Goal: Task Accomplishment & Management: Manage account settings

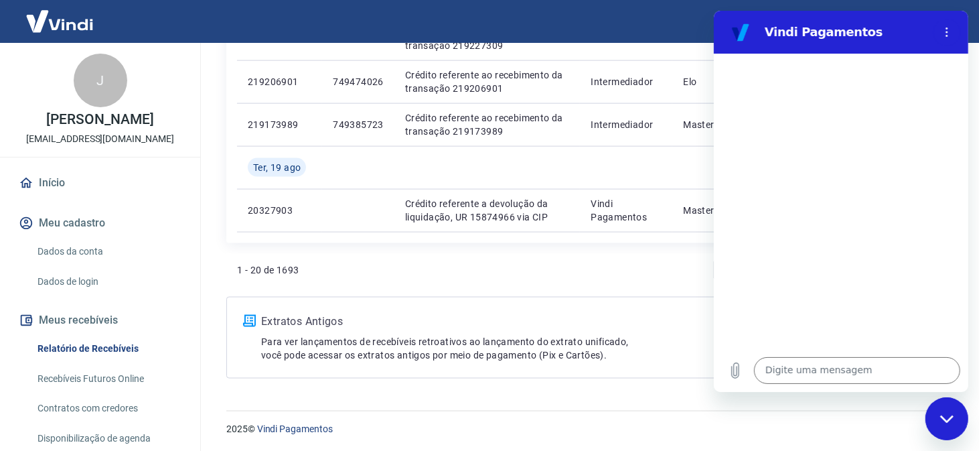
click at [68, 262] on link "Dados da conta" at bounding box center [108, 251] width 152 height 27
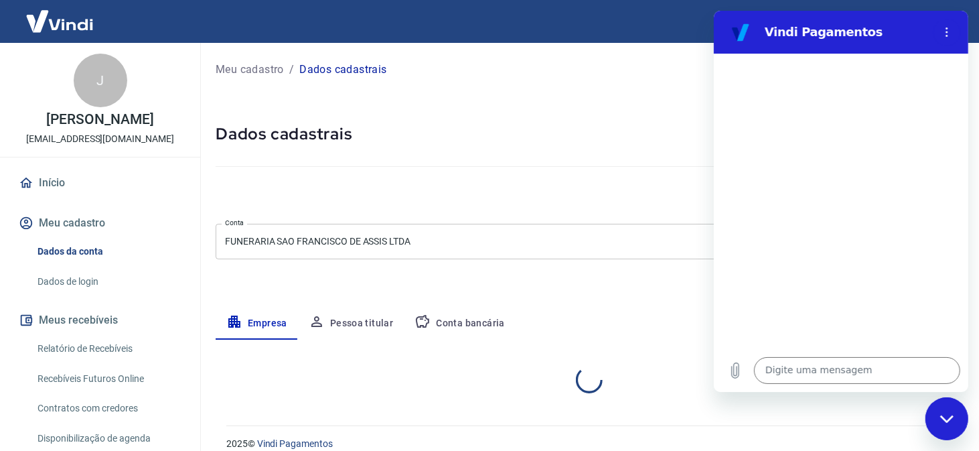
select select "MG"
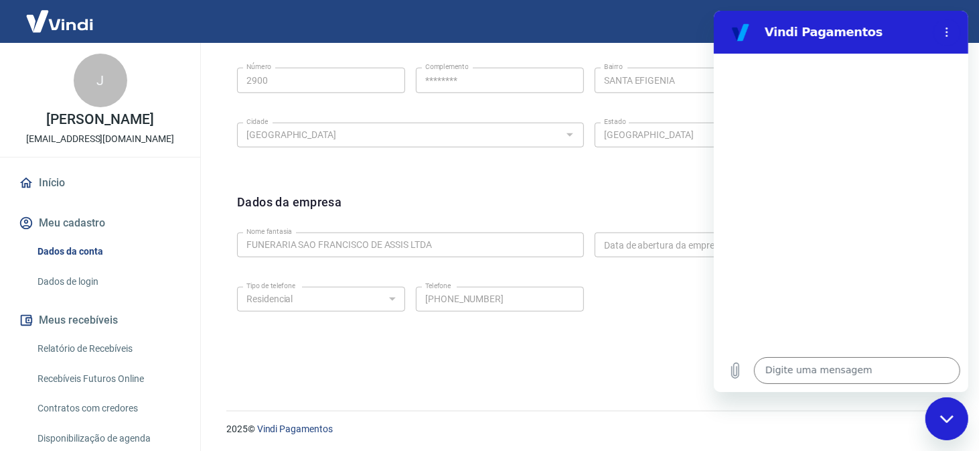
scroll to position [246, 0]
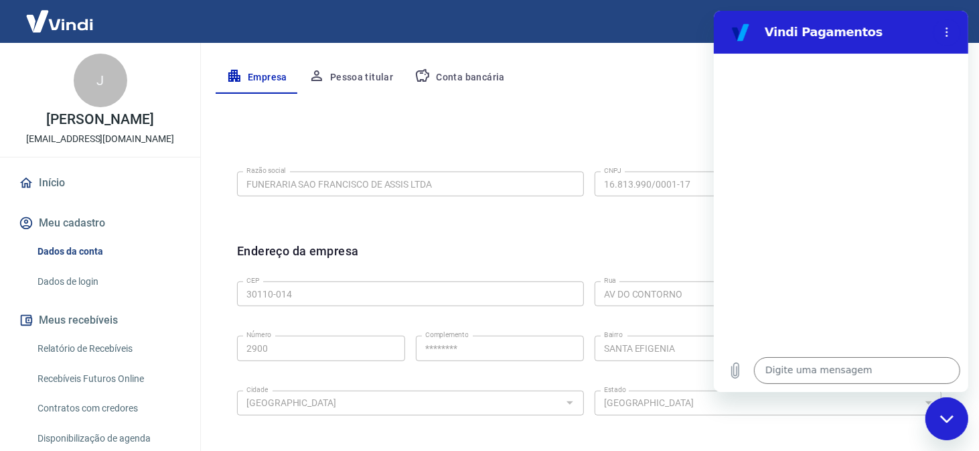
click at [444, 74] on button "Conta bancária" at bounding box center [460, 78] width 112 height 32
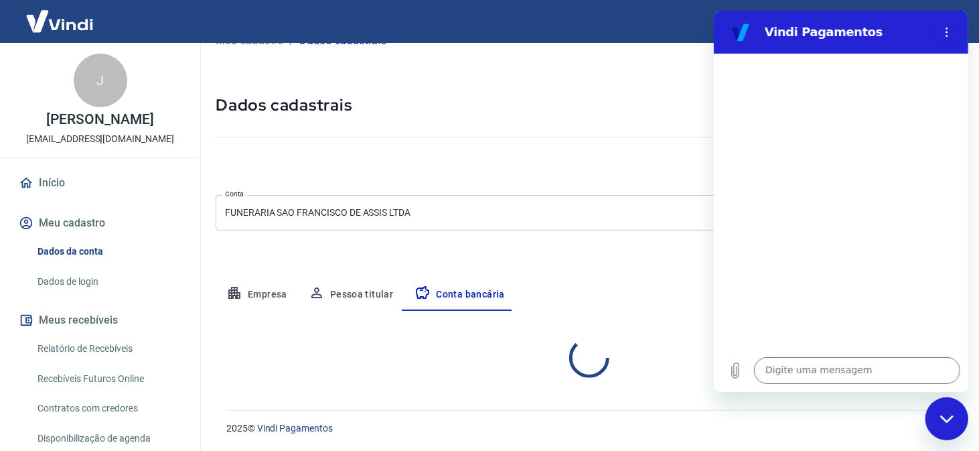
select select "1"
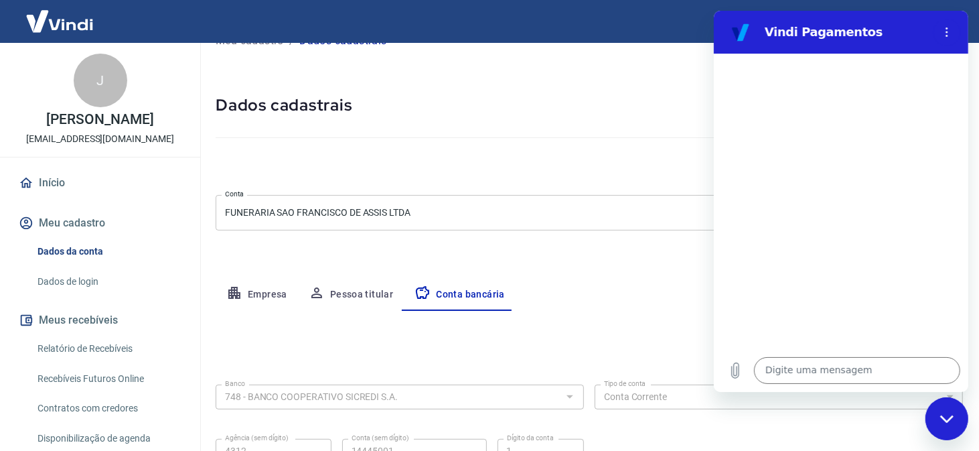
scroll to position [158, 0]
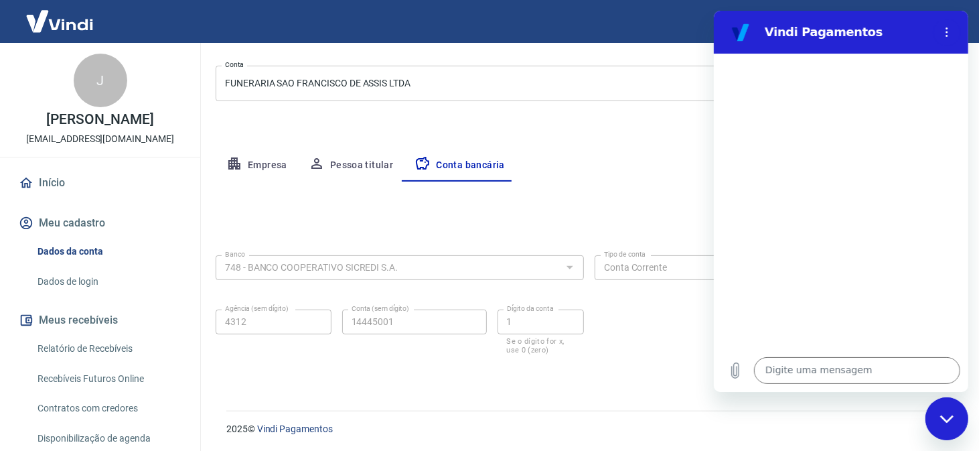
click at [75, 295] on link "Dados de login" at bounding box center [108, 281] width 152 height 27
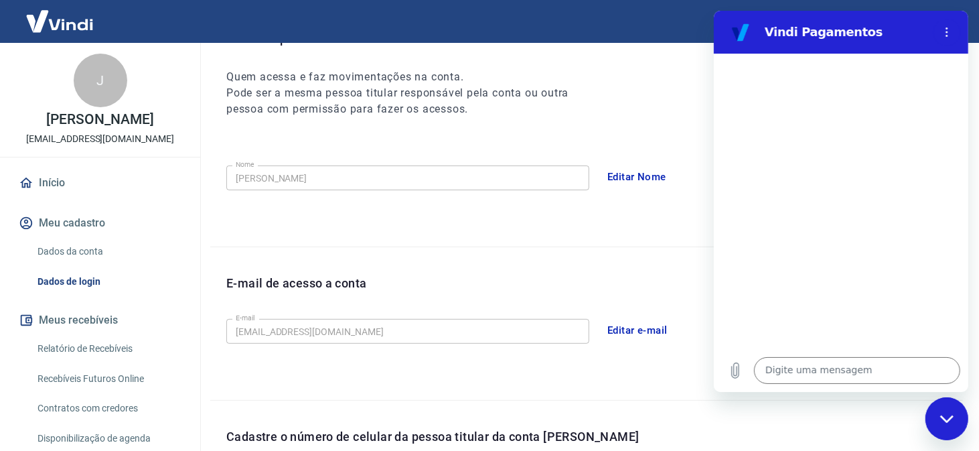
scroll to position [406, 0]
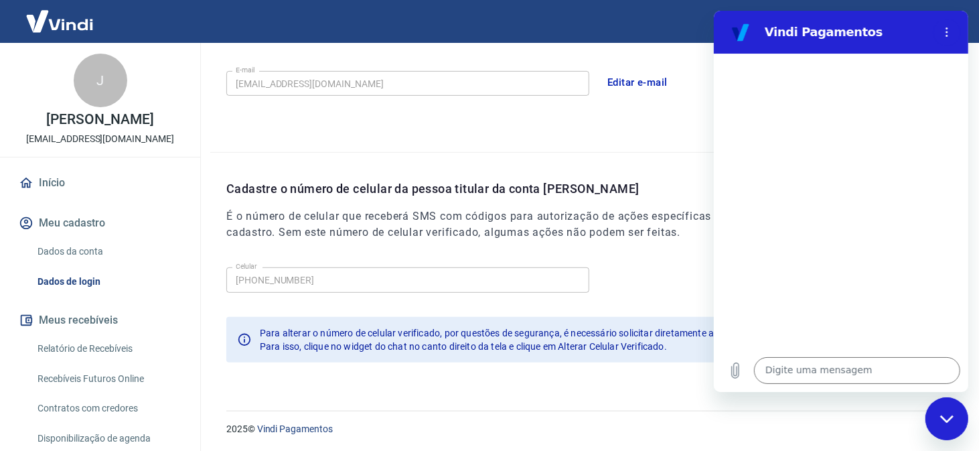
click at [98, 329] on button "Meus recebíveis" at bounding box center [100, 319] width 168 height 29
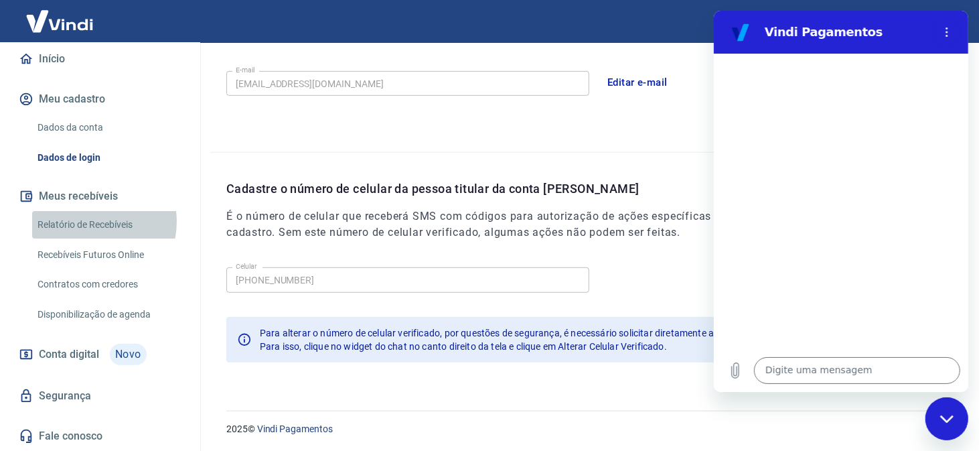
click at [93, 222] on link "Relatório de Recebíveis" at bounding box center [108, 224] width 152 height 27
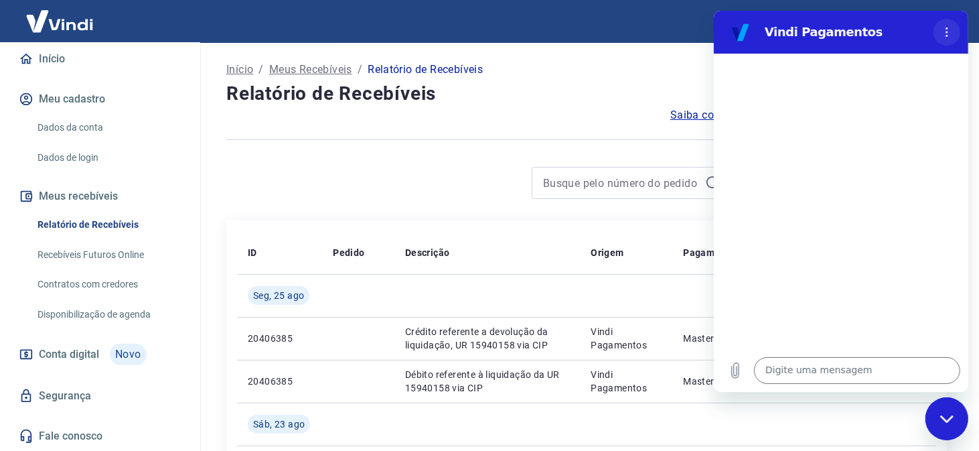
click at [945, 32] on circle "Menu de opções" at bounding box center [946, 32] width 2 height 2
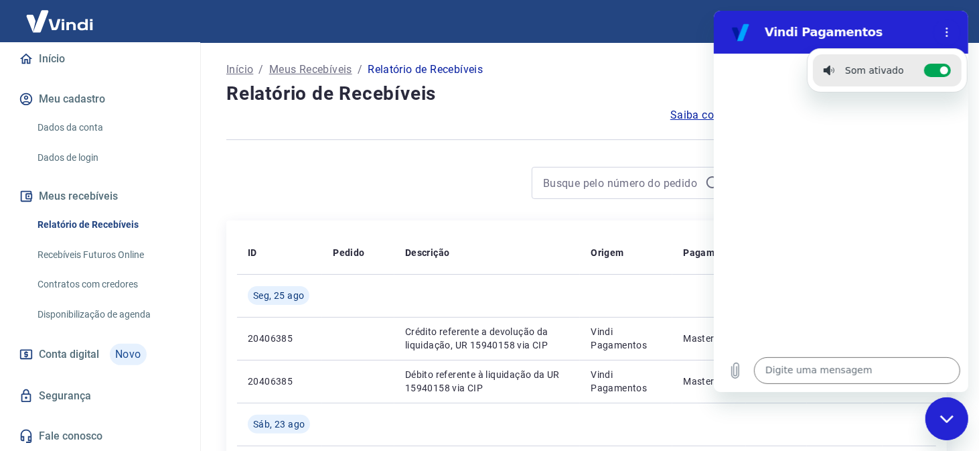
click at [750, 250] on div at bounding box center [840, 201] width 254 height 295
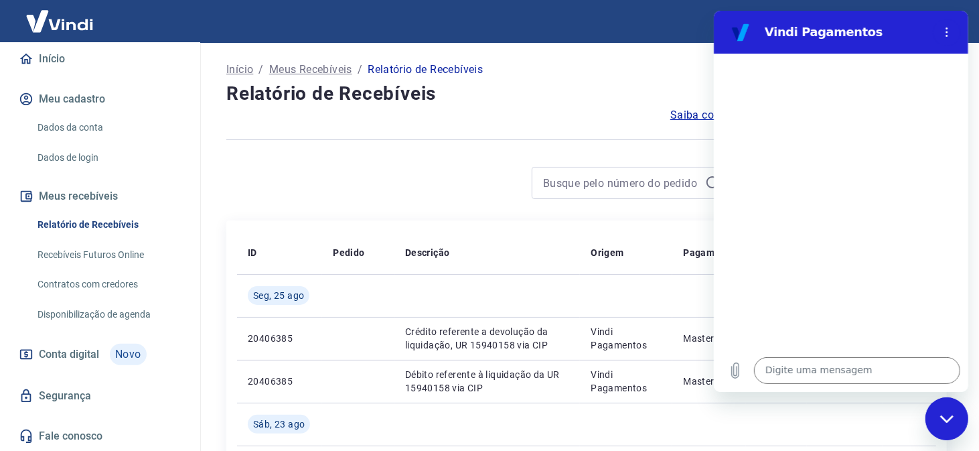
click at [690, 68] on div "Início / Meus Recebíveis / Relatório de Recebíveis" at bounding box center [586, 69] width 720 height 21
click at [951, 424] on div "Fechar janela de mensagens" at bounding box center [946, 418] width 40 height 40
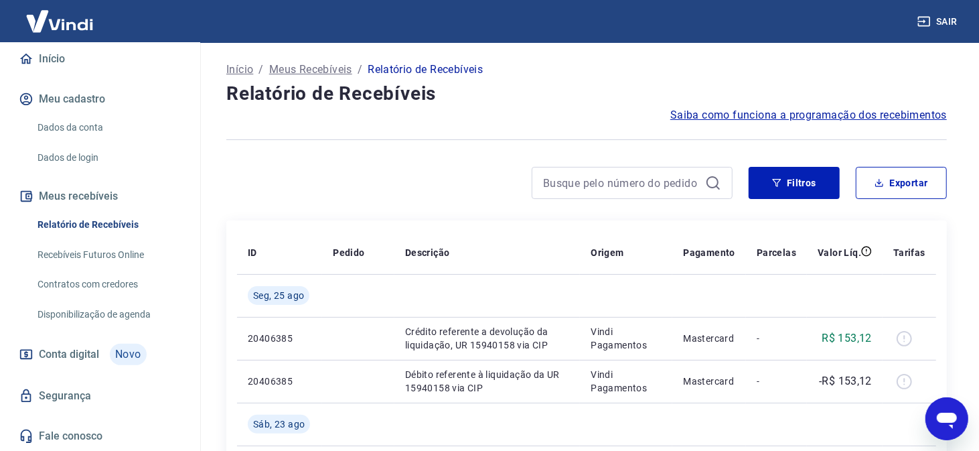
click at [317, 70] on p "Meus Recebíveis" at bounding box center [310, 70] width 83 height 16
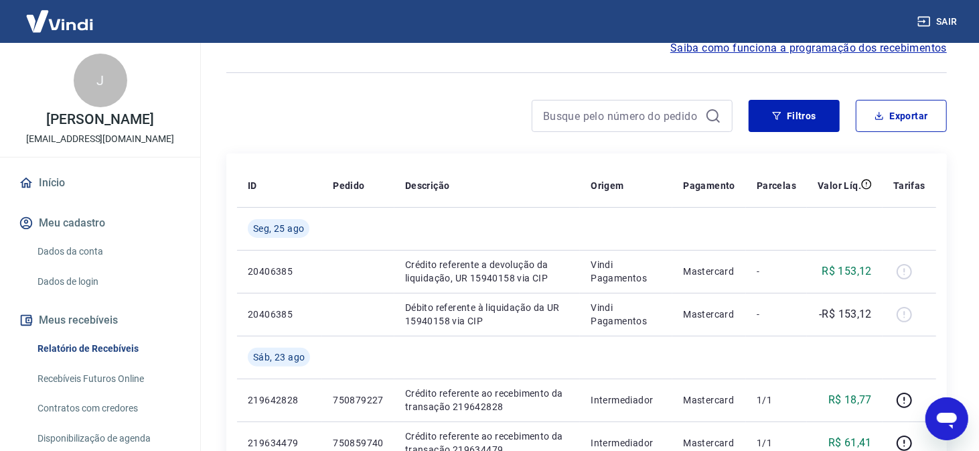
scroll to position [134, 0]
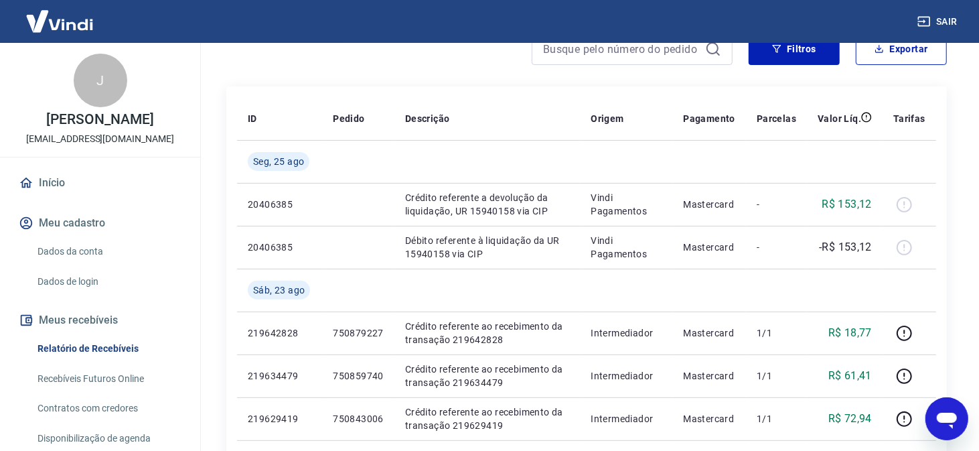
click at [102, 386] on link "Recebíveis Futuros Online" at bounding box center [108, 378] width 152 height 27
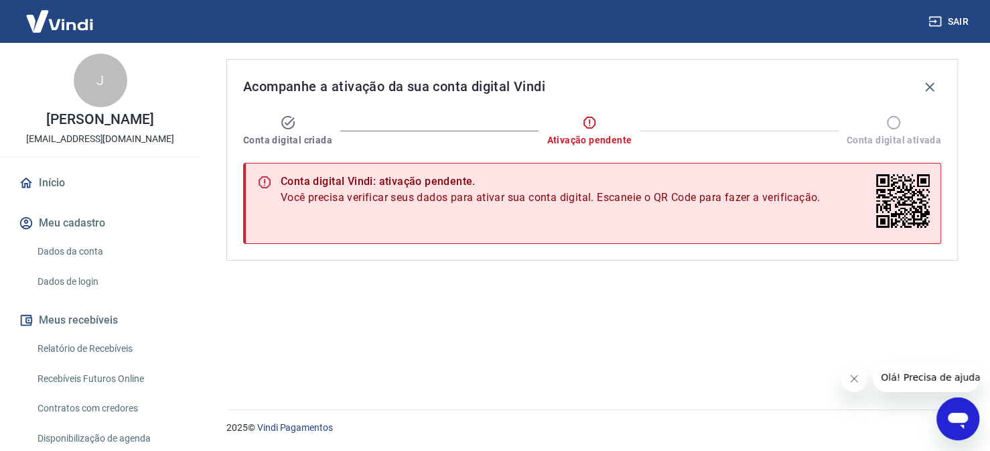
click at [957, 420] on icon "Abrir janela de mensagens" at bounding box center [957, 420] width 20 height 16
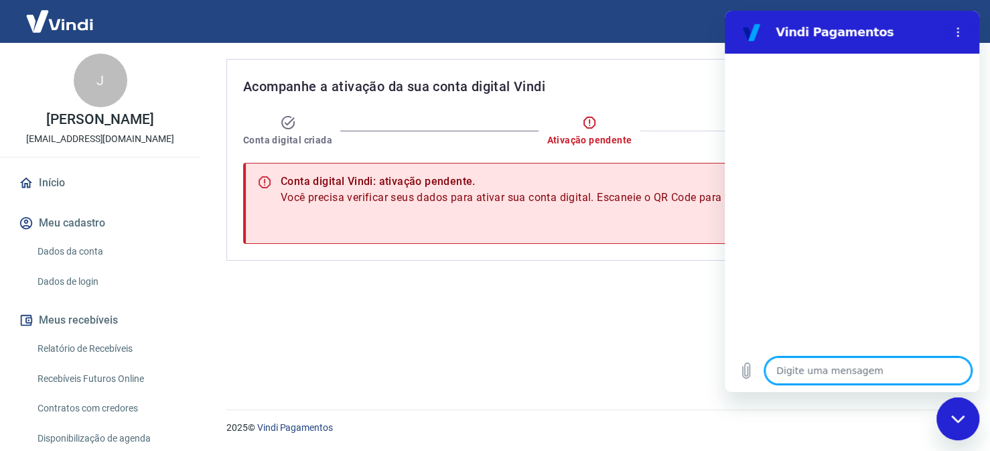
type textarea "B"
type textarea "x"
type textarea "Bo"
type textarea "x"
type textarea "Boa"
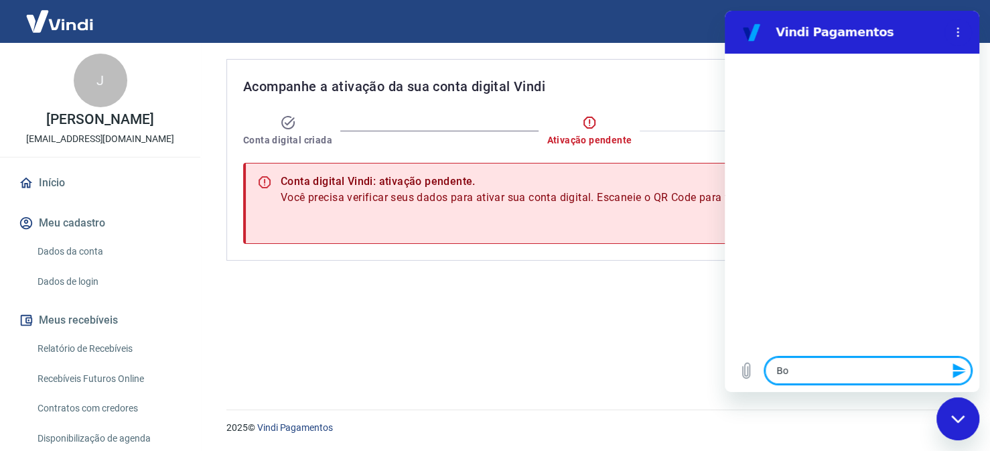
type textarea "x"
type textarea "Boa"
type textarea "x"
type textarea "Boa t"
type textarea "x"
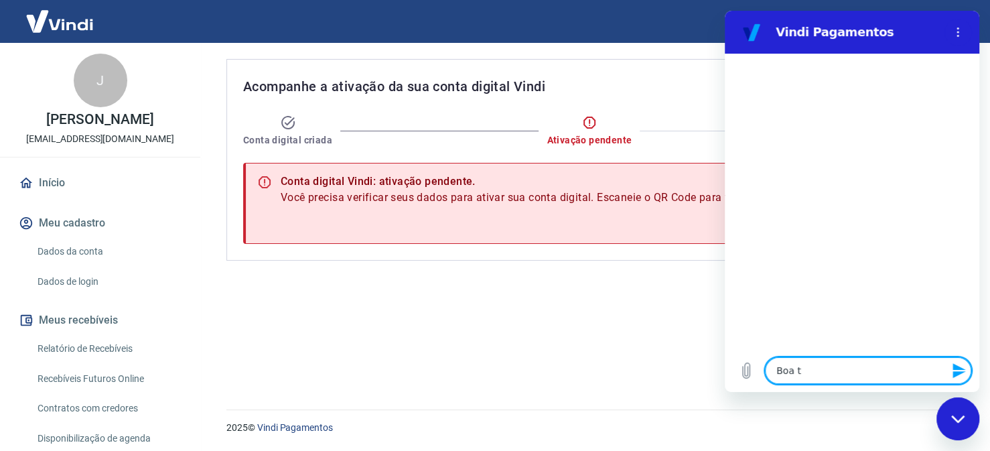
type textarea "Boa ta"
type textarea "x"
type textarea "Boa tar"
type textarea "x"
type textarea "Boa tard"
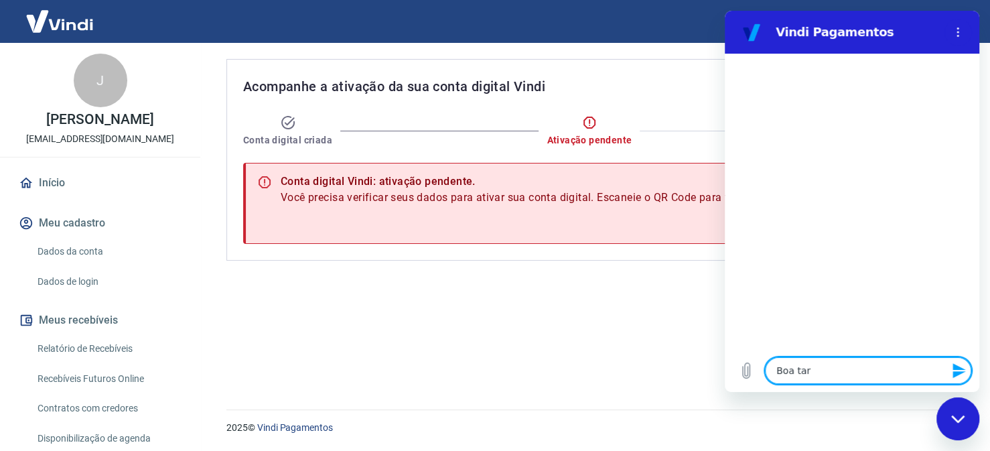
type textarea "x"
type textarea "Boa tarde"
type textarea "x"
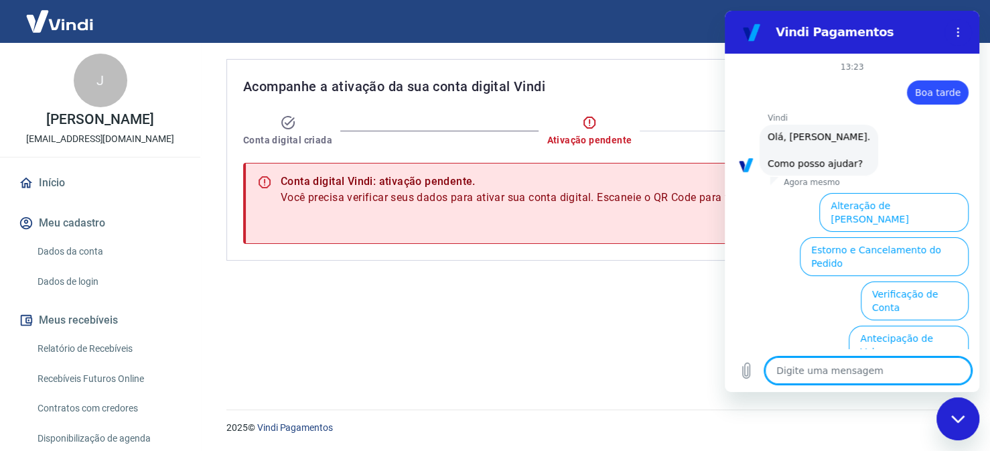
scroll to position [129, 0]
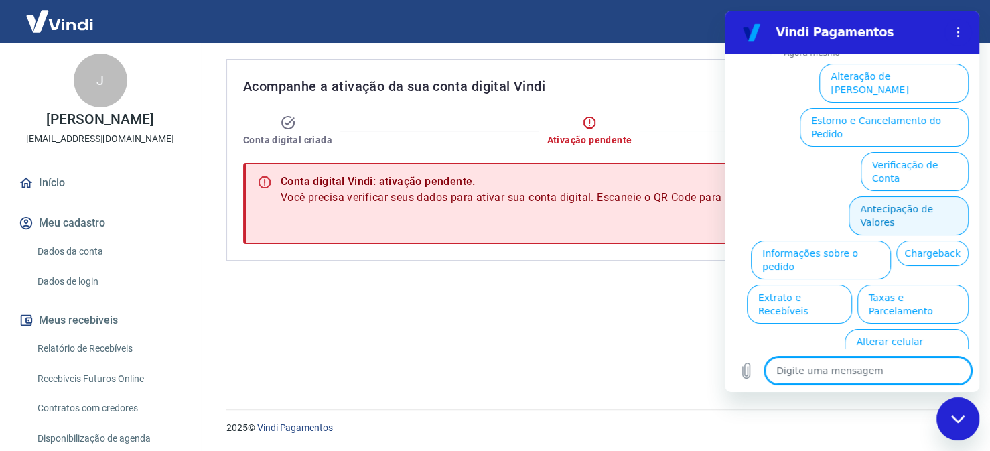
click at [927, 196] on button "Antecipação de Valores" at bounding box center [908, 215] width 120 height 39
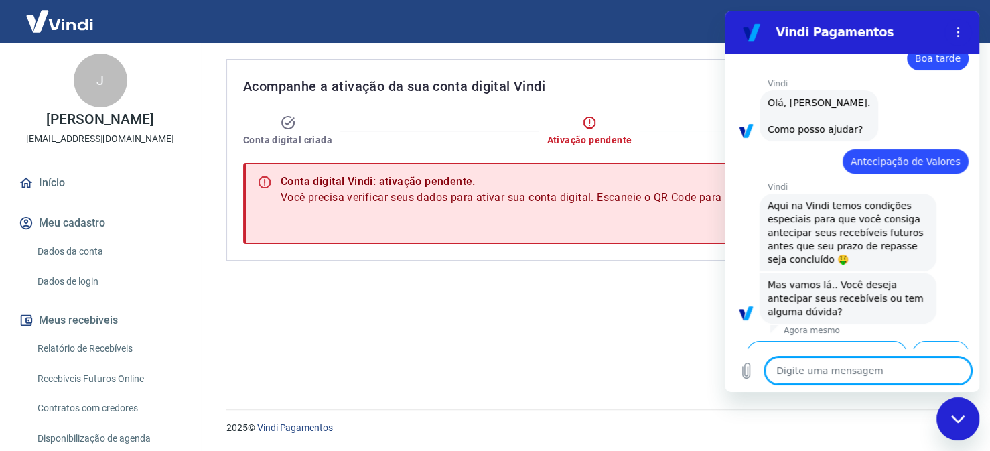
scroll to position [98, 0]
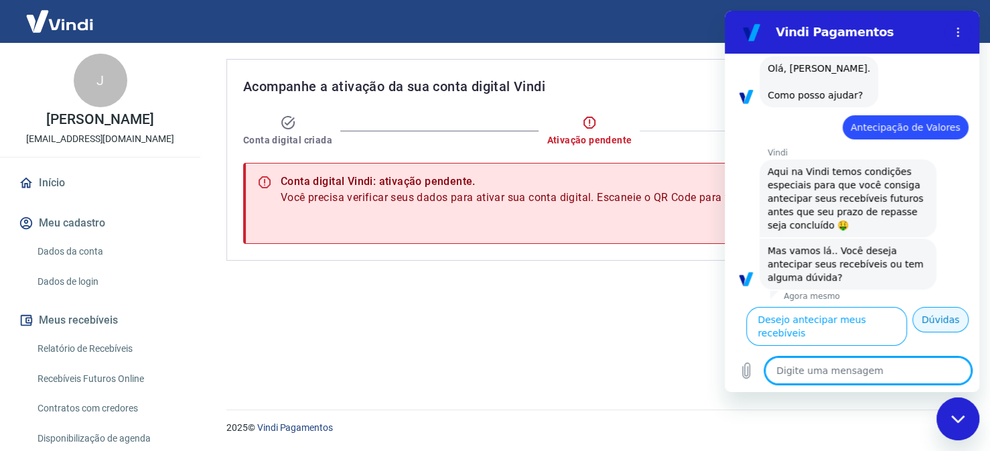
click at [928, 332] on button "Dúvidas" at bounding box center [940, 319] width 56 height 25
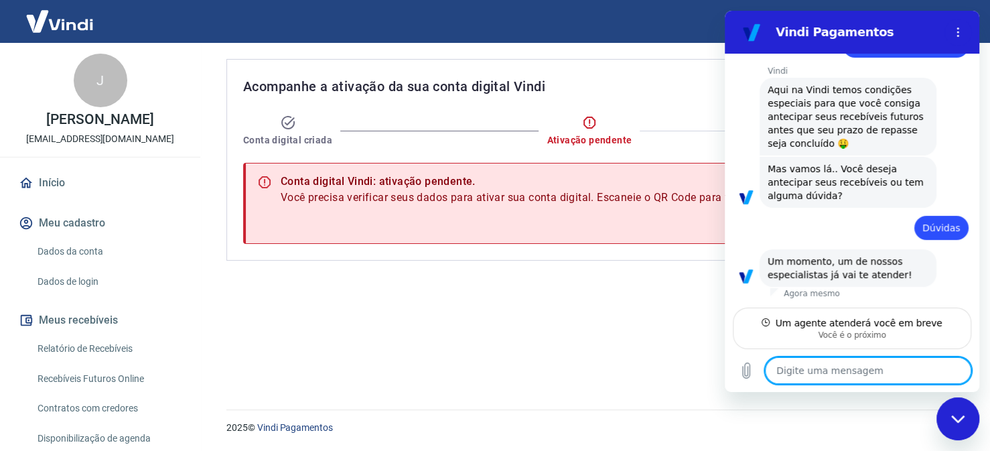
scroll to position [163, 0]
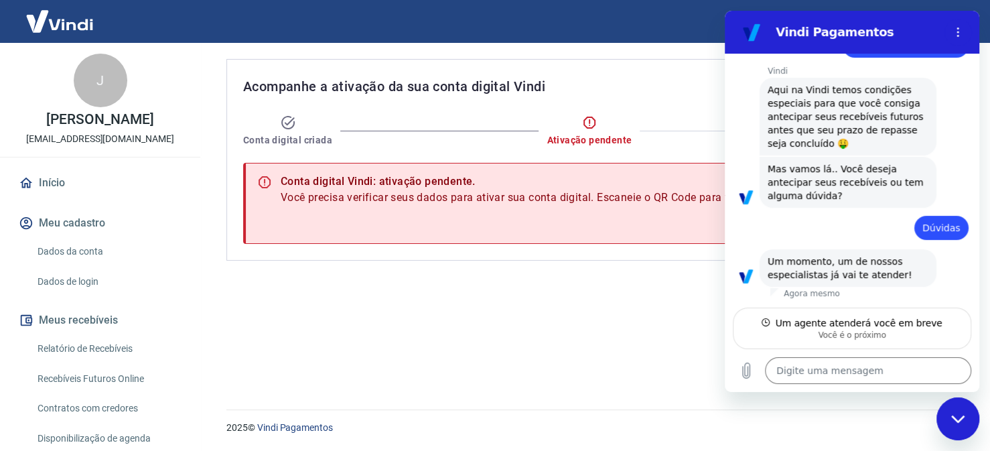
click at [589, 123] on icon at bounding box center [589, 121] width 1 height 5
click at [485, 346] on div "Acompanhe a ativação da sua conta digital Vindi Conta digital criada Ativação p…" at bounding box center [591, 218] width 763 height 350
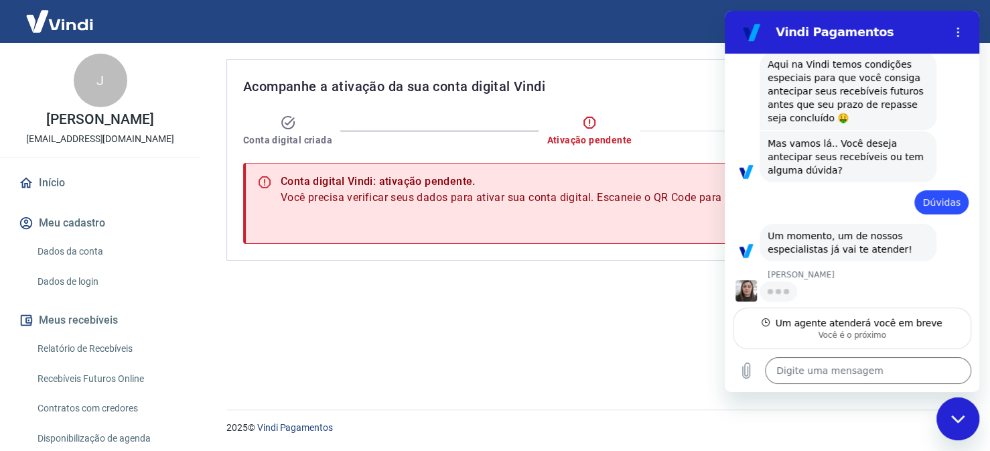
scroll to position [188, 0]
type textarea "x"
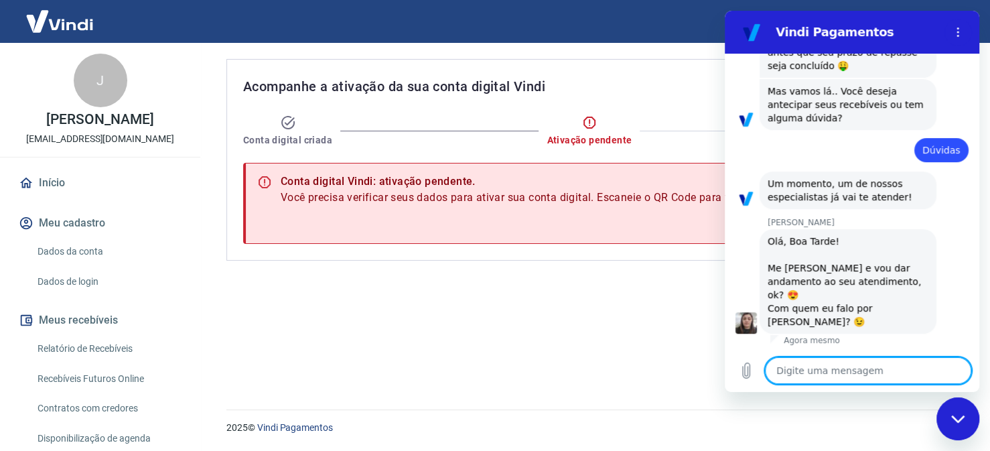
scroll to position [240, 0]
type textarea "F"
type textarea "x"
type textarea "Fa"
type textarea "x"
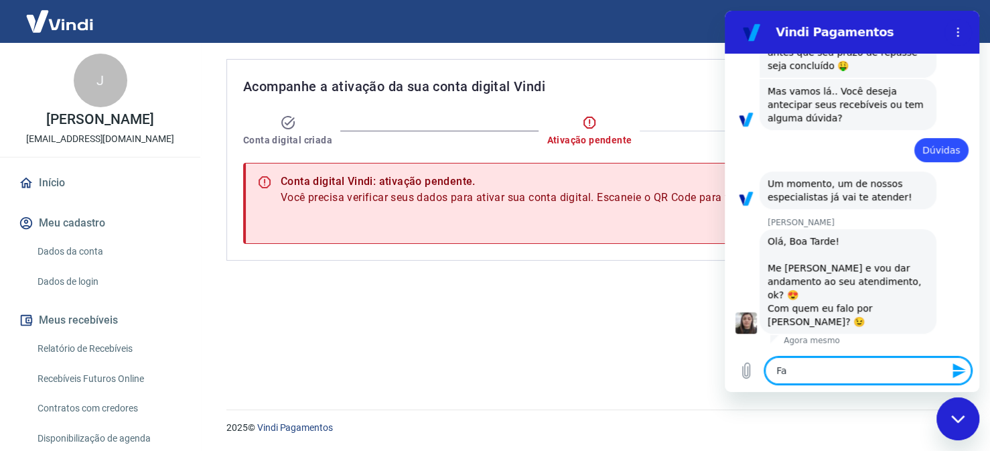
type textarea "Fal"
type textarea "x"
type textarea "Fala"
type textarea "x"
type textarea "Fala"
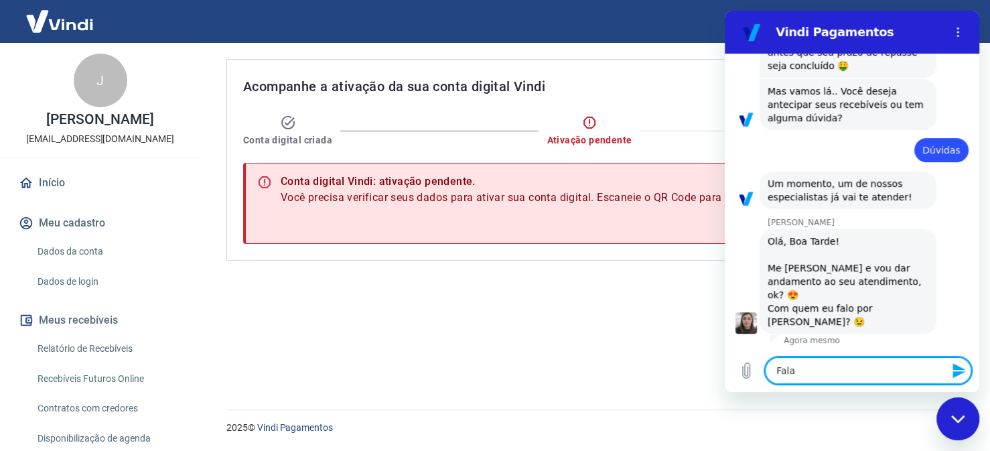
type textarea "x"
type textarea "Fala c"
type textarea "x"
type textarea "Fala co"
type textarea "x"
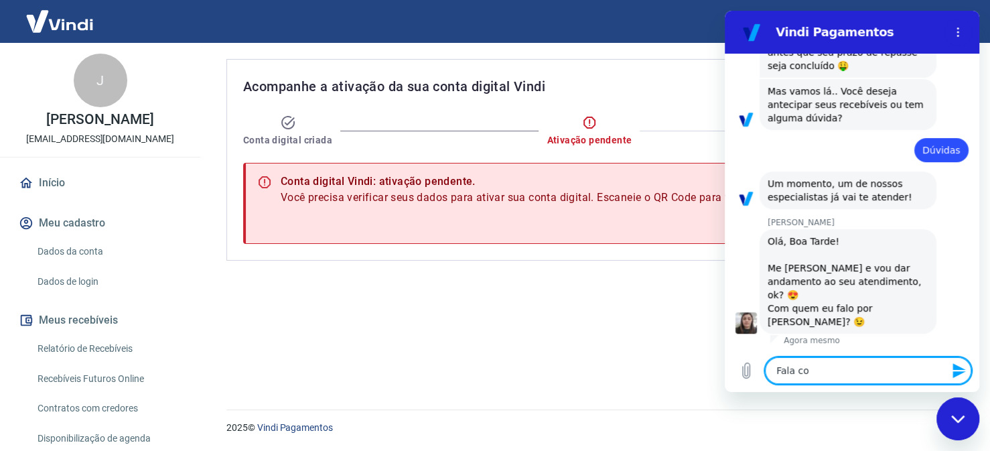
type textarea "Fala com"
type textarea "x"
type textarea "Fala com"
type textarea "x"
type textarea "Fala com M"
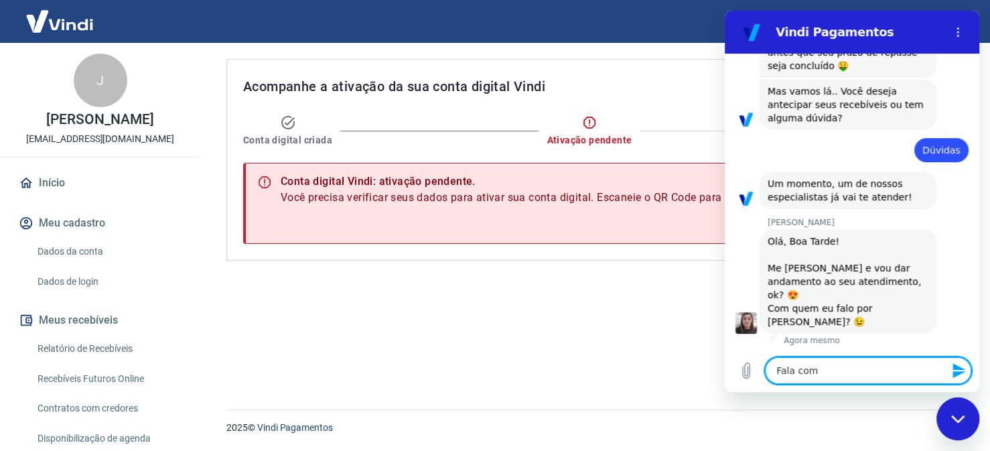
type textarea "x"
type textarea "Fala com Ma"
type textarea "x"
type textarea "Fala com Mar"
type textarea "x"
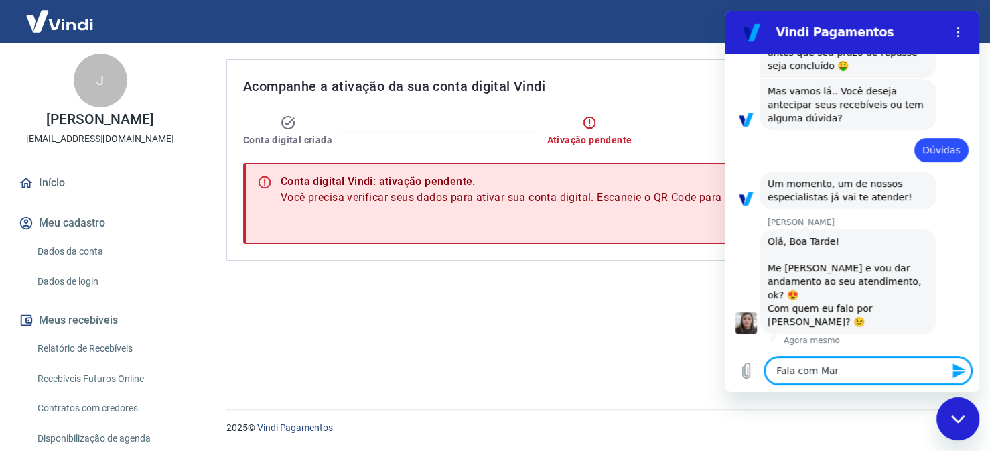
type textarea "Fala com Mart"
type textarea "x"
type textarea "Fala com Marta"
type textarea "x"
type textarea "Fala com Marta."
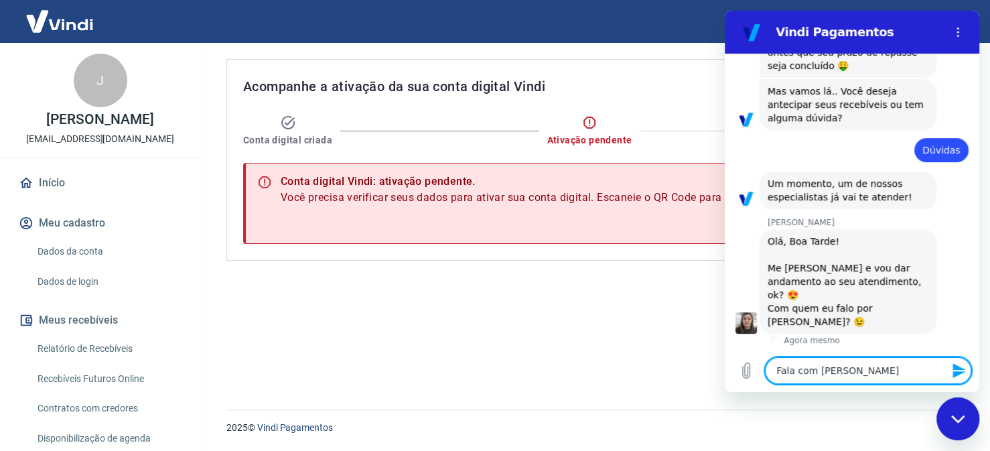
type textarea "x"
type textarea "Fala com Marta."
type textarea "x"
type textarea "Fala com Marta. T"
type textarea "x"
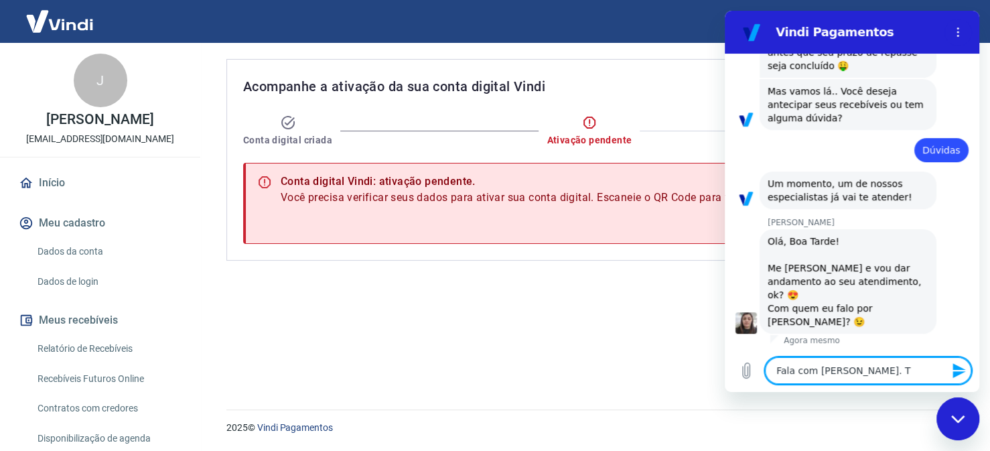
type textarea "Fala com Marta. Tu"
type textarea "x"
type textarea "Fala com Marta. Tud"
type textarea "x"
type textarea "Fala com Marta. Tudo"
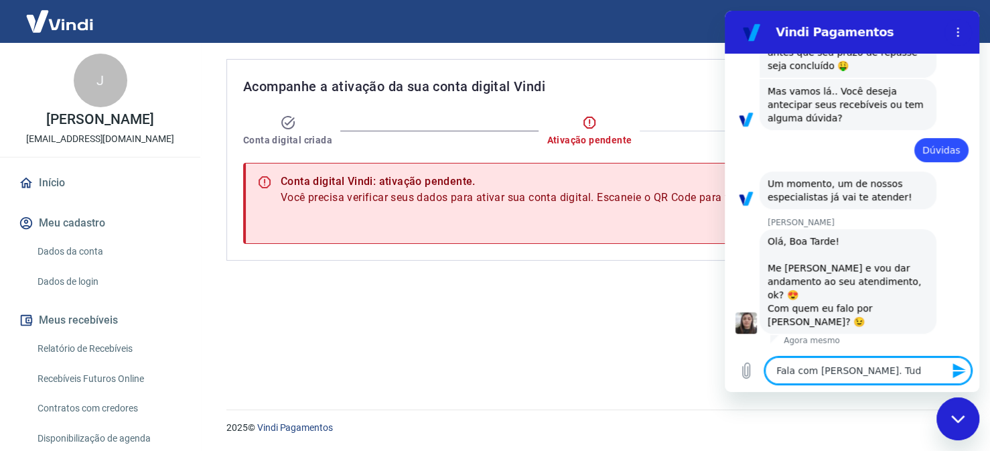
type textarea "x"
type textarea "Fala com Marta. Tudo"
type textarea "x"
type textarea "Fala com Marta. Tudo b"
type textarea "x"
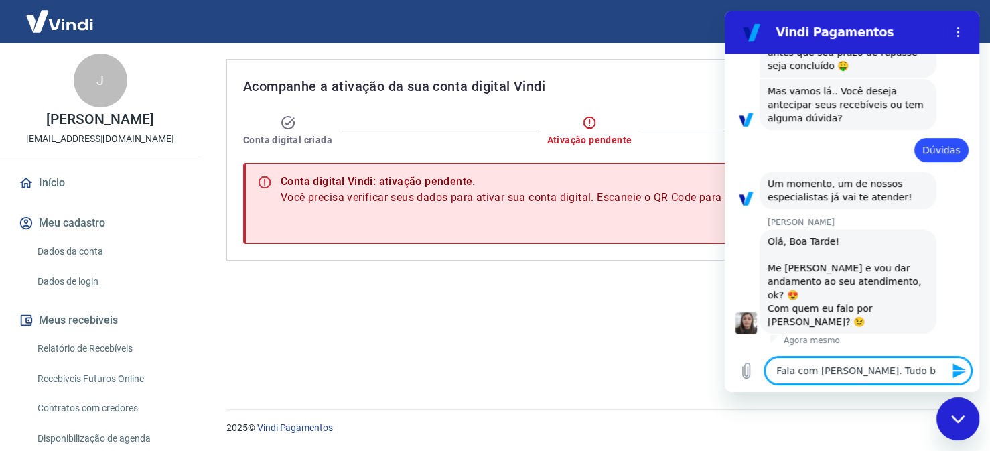
type textarea "Fala com Marta. Tudo be"
type textarea "x"
type textarea "Fala com Marta. Tudo bem"
type textarea "x"
type textarea "Fala com Marta. Tudo bem?"
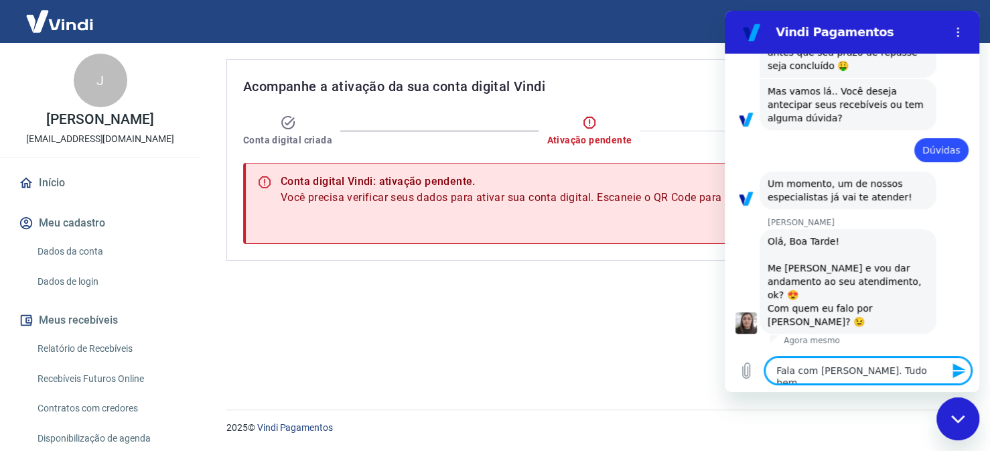
type textarea "x"
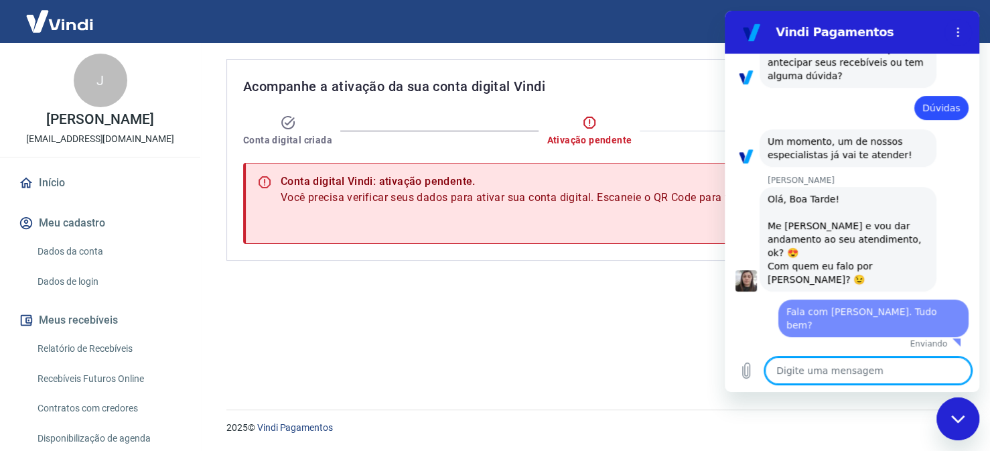
type textarea "x"
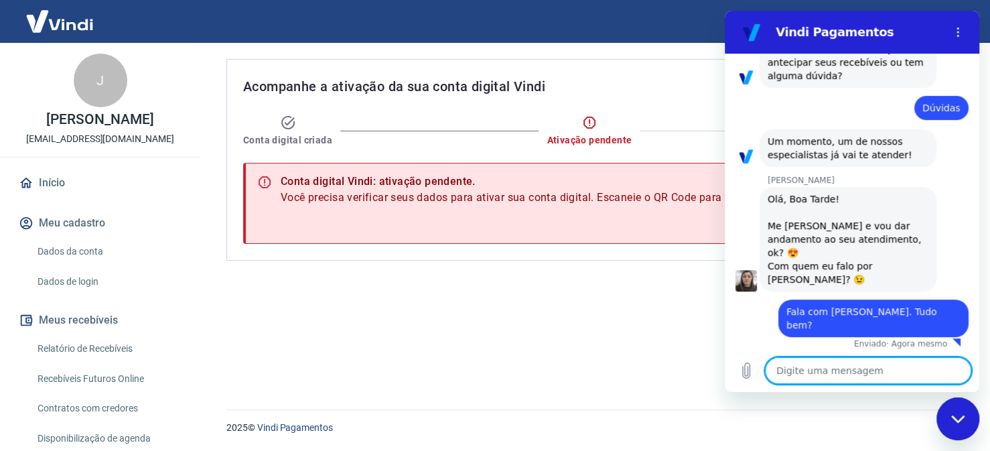
scroll to position [272, 0]
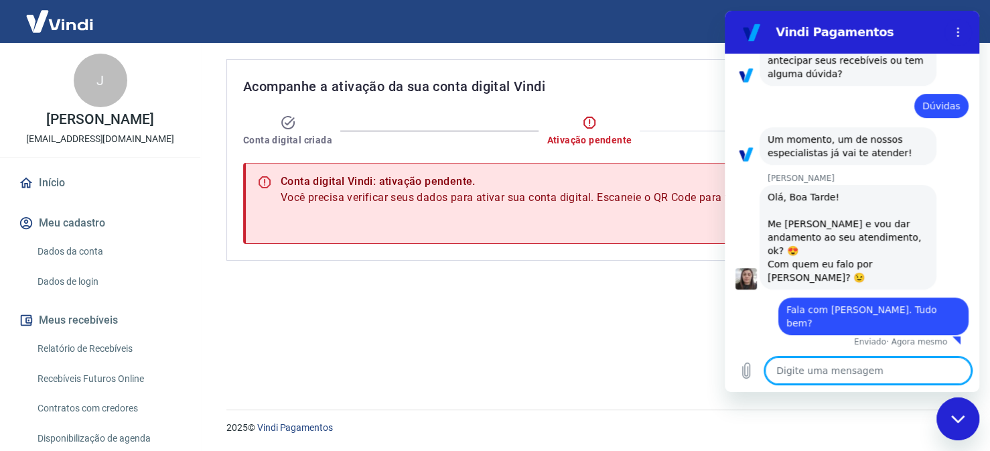
type textarea "E"
type textarea "x"
type textarea "Es"
type textarea "x"
type textarea "Est"
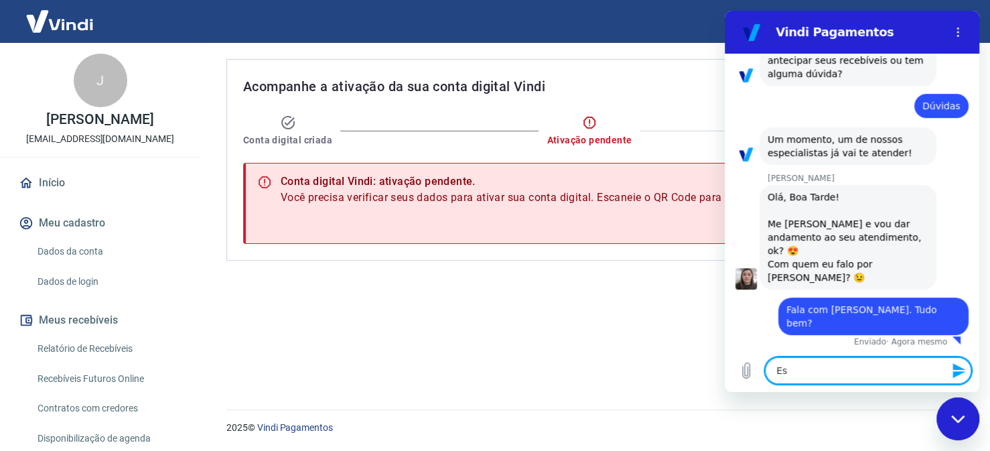
type textarea "x"
type textarea "Esto"
type textarea "x"
type textarea "Estou"
type textarea "x"
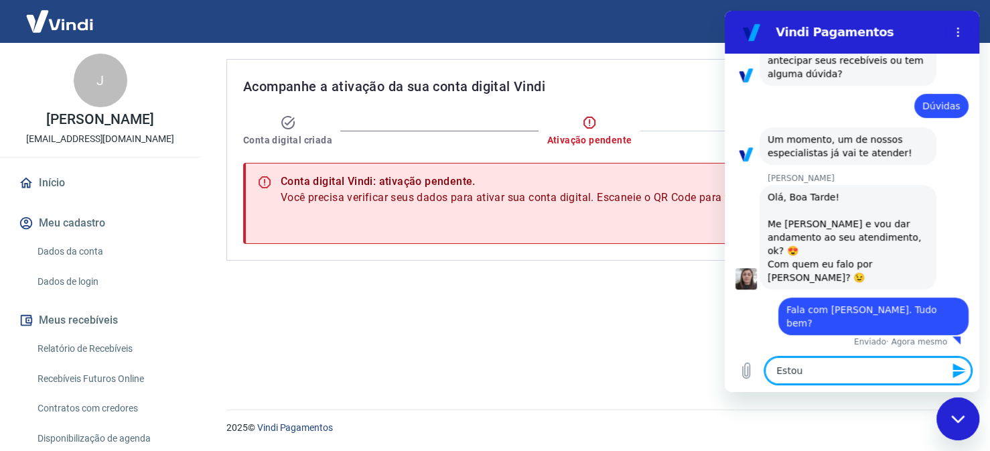
type textarea "Estou"
type textarea "x"
type textarea "Estou c"
type textarea "x"
type textarea "Estou co"
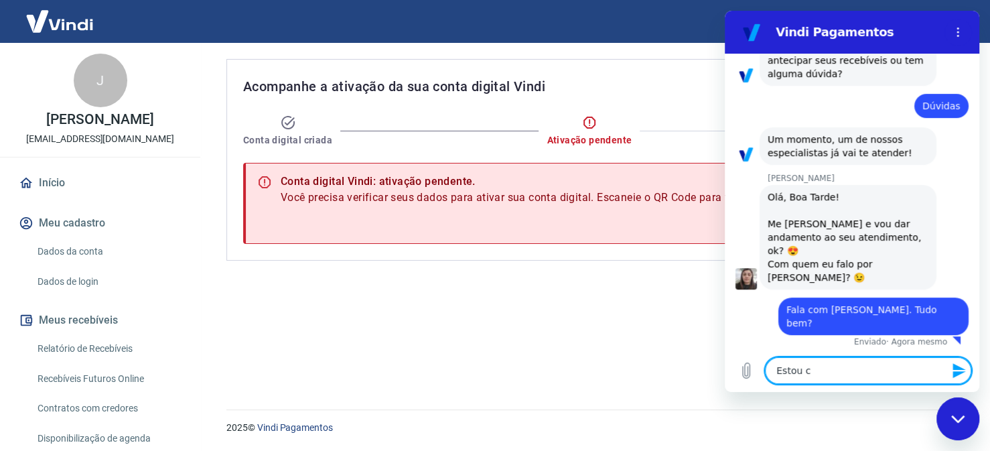
type textarea "x"
type textarea "Estou com"
type textarea "x"
type textarea "Estou com"
type textarea "x"
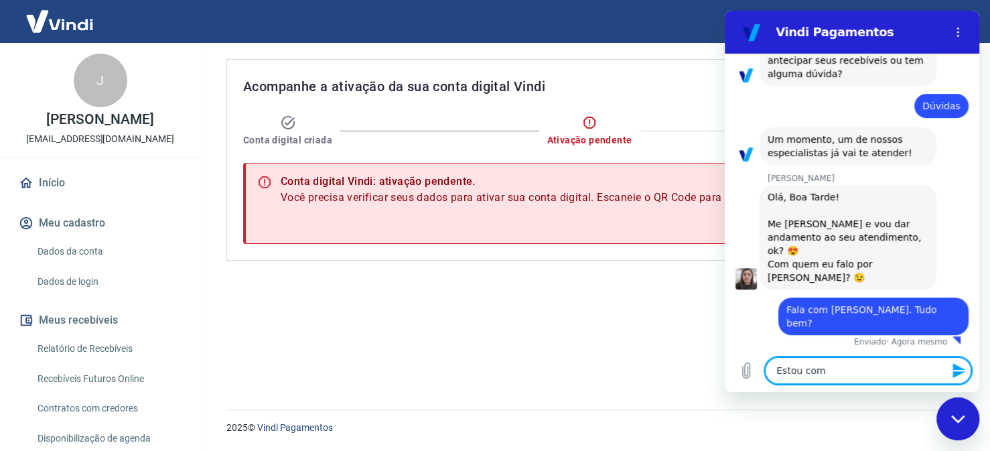
type textarea "Estou com u"
type textarea "x"
type textarea "Estou com um"
type textarea "x"
type textarea "Estou com uma"
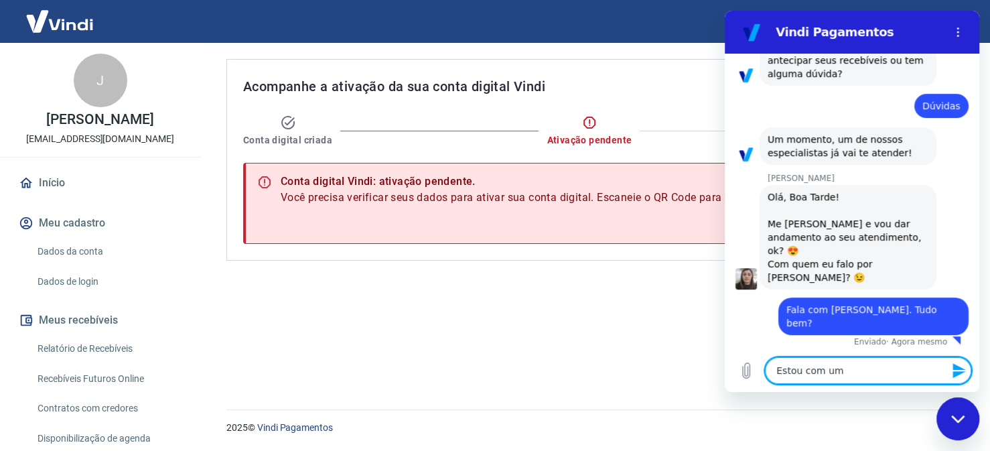
type textarea "x"
type textarea "Estou com uma"
type textarea "x"
type textarea "Estou com uma d"
type textarea "x"
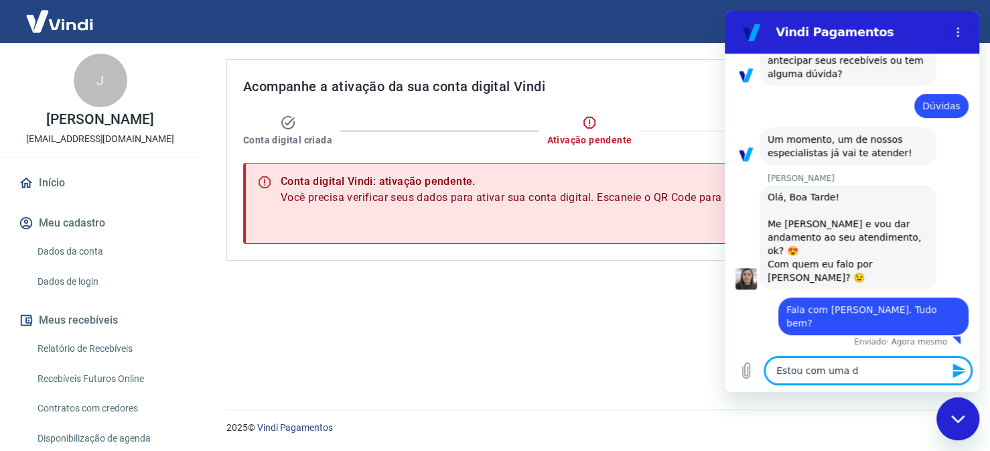
type textarea "Estou com uma di"
type textarea "x"
type textarea "Estou com uma div"
type textarea "x"
type textarea "Estou com uma divu"
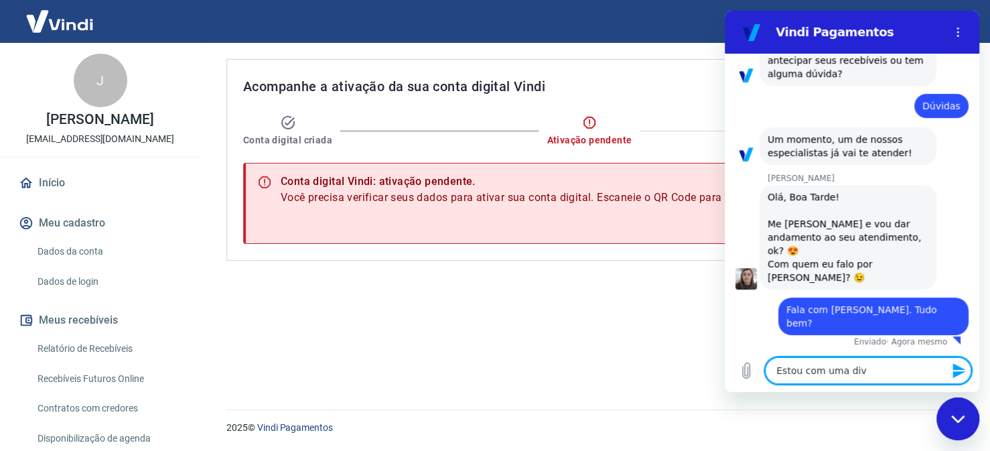
type textarea "x"
type textarea "Estou com uma div"
type textarea "x"
type textarea "Estou com uma di"
type textarea "x"
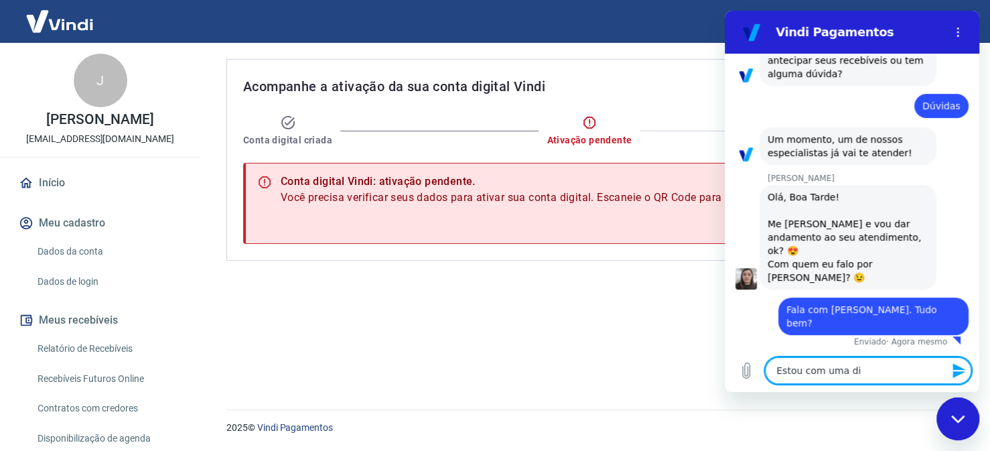
type textarea "Estou com uma d"
type textarea "x"
type textarea "Estou com uma du"
type textarea "x"
type textarea "Estou com uma duv"
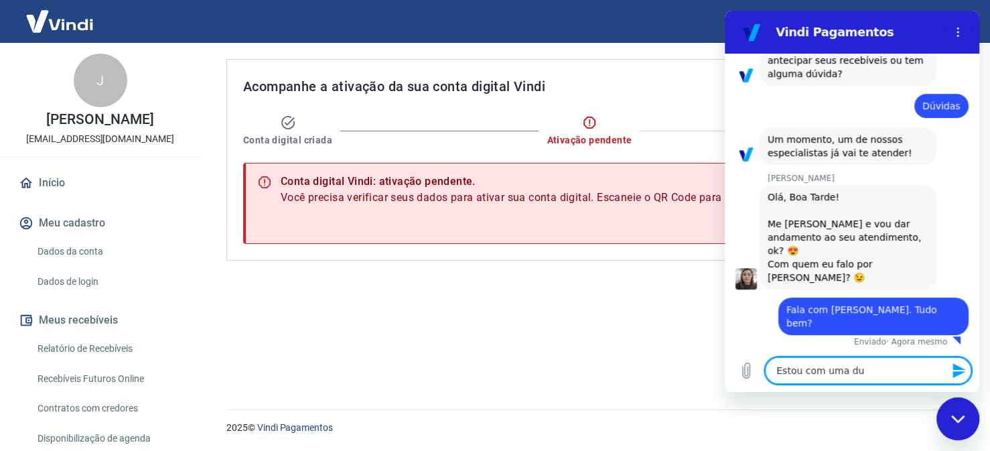
type textarea "x"
type textarea "Estou com uma duvi"
type textarea "x"
type textarea "Estou com uma duvid"
type textarea "x"
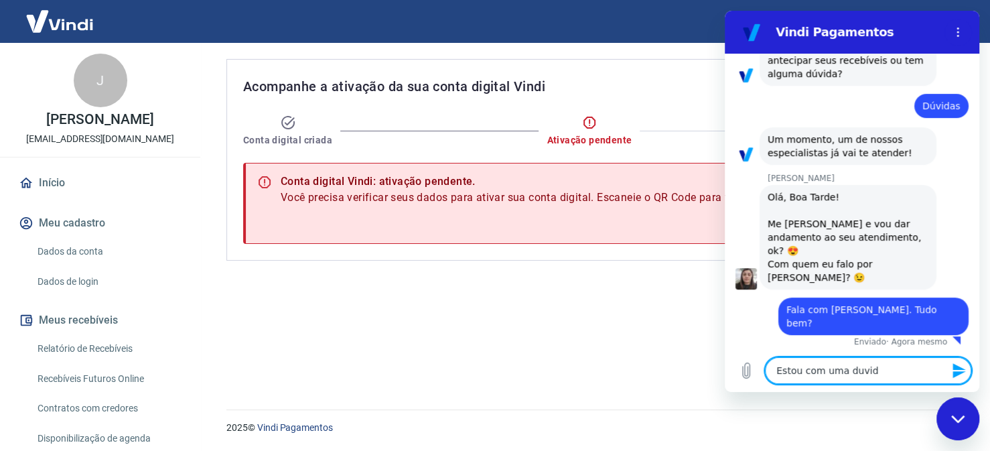
type textarea "Estou com uma duvida"
type textarea "x"
type textarea "Estou com uma duvida"
type textarea "x"
type textarea "Estou com uma duvida c"
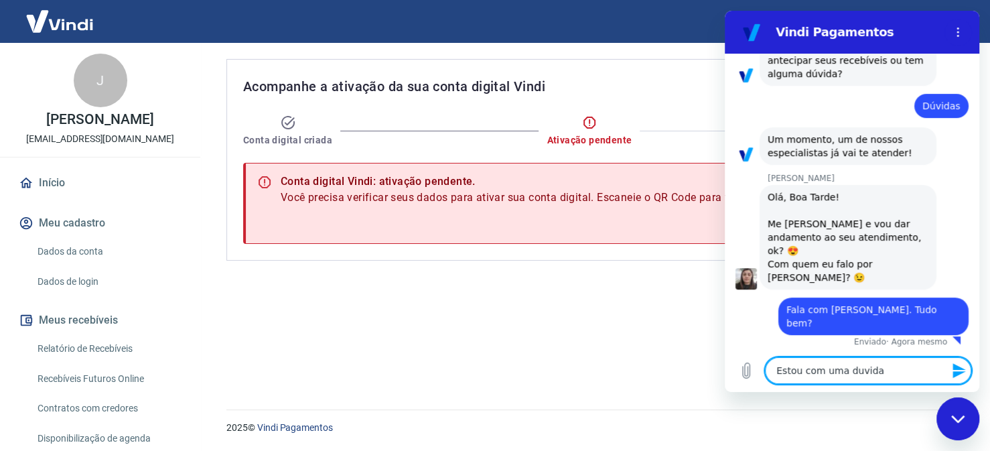
type textarea "x"
type textarea "Estou com uma duvida co"
type textarea "x"
type textarea "Estou com uma duvida com"
type textarea "x"
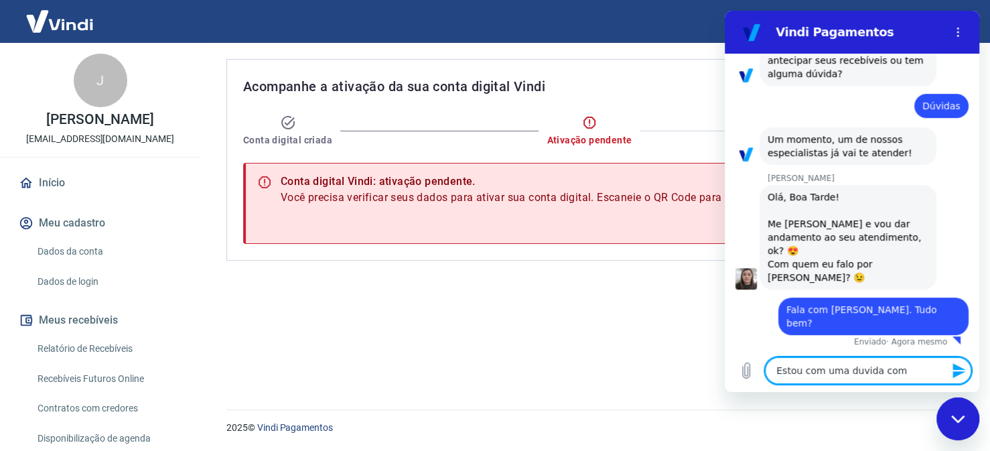
type textarea "Estou com uma duvida com"
type textarea "x"
type textarea "Estou com uma duvida com"
type textarea "x"
type textarea "Estou com uma duvida co"
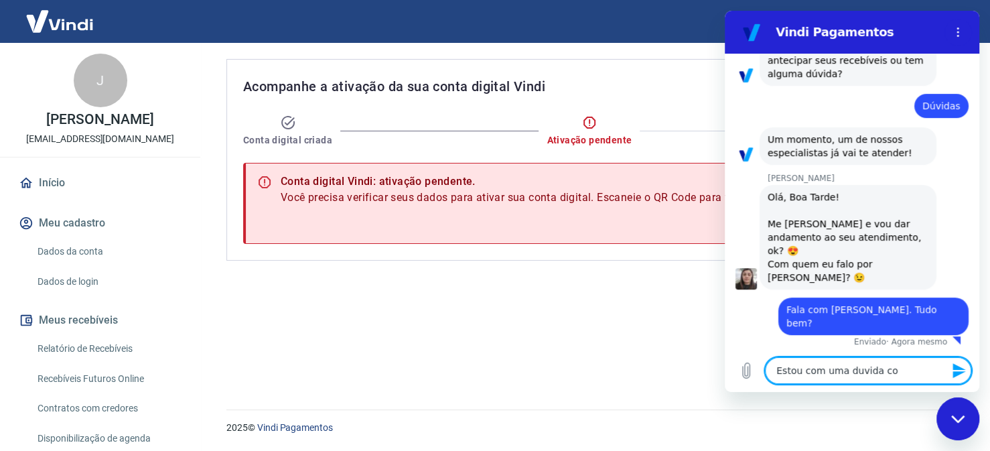
type textarea "x"
type textarea "Estou com uma duvida c"
type textarea "x"
type textarea "Estou com uma duvida"
type textarea "x"
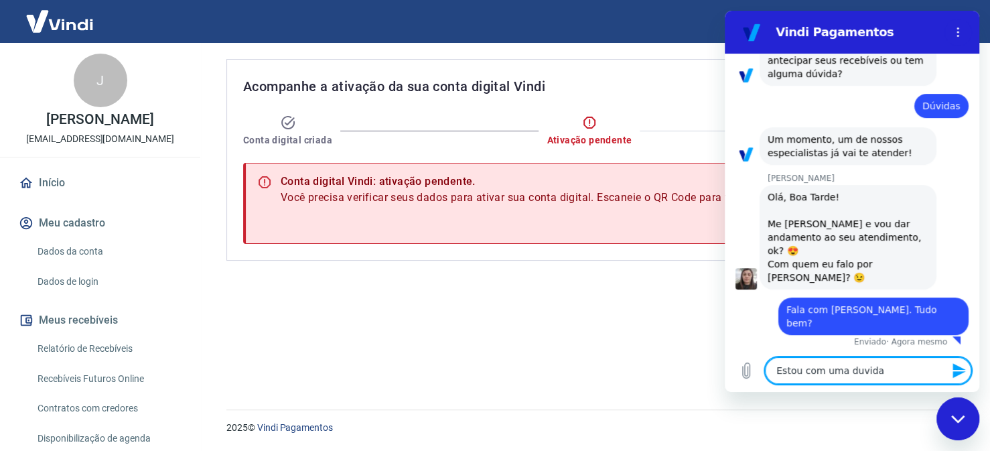
type textarea "Estou com uma duvida s"
type textarea "x"
type textarea "Estou com uma duvida so"
type textarea "x"
type textarea "Estou com uma duvida sob"
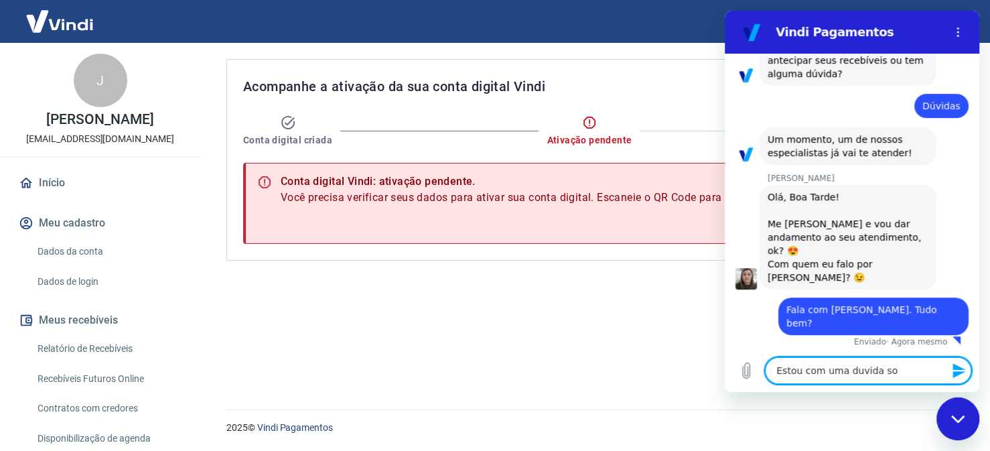
type textarea "x"
type textarea "Estou com uma duvida sobr"
type textarea "x"
type textarea "Estou com uma duvida sobre"
type textarea "x"
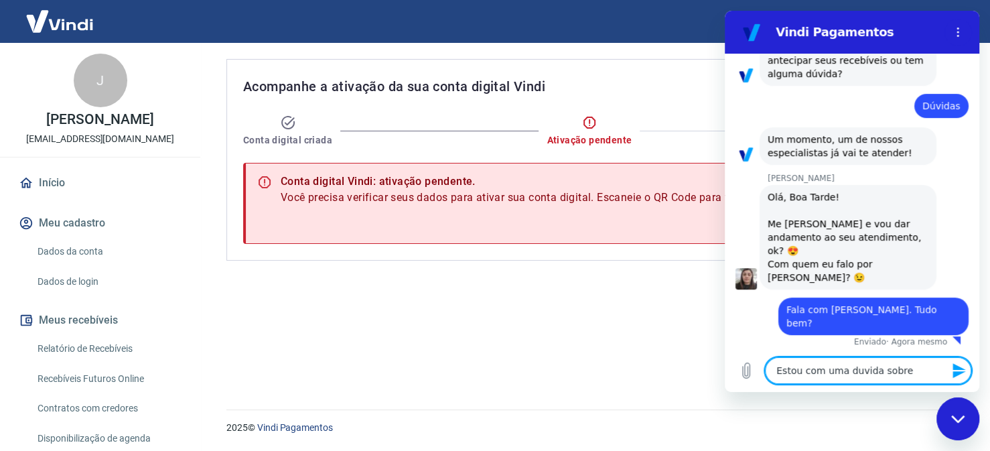
type textarea "Estou com uma duvida sobre"
type textarea "x"
type textarea "Estou com uma duvida sobre a"
type textarea "x"
type textarea "Estou com uma duvida sobre an"
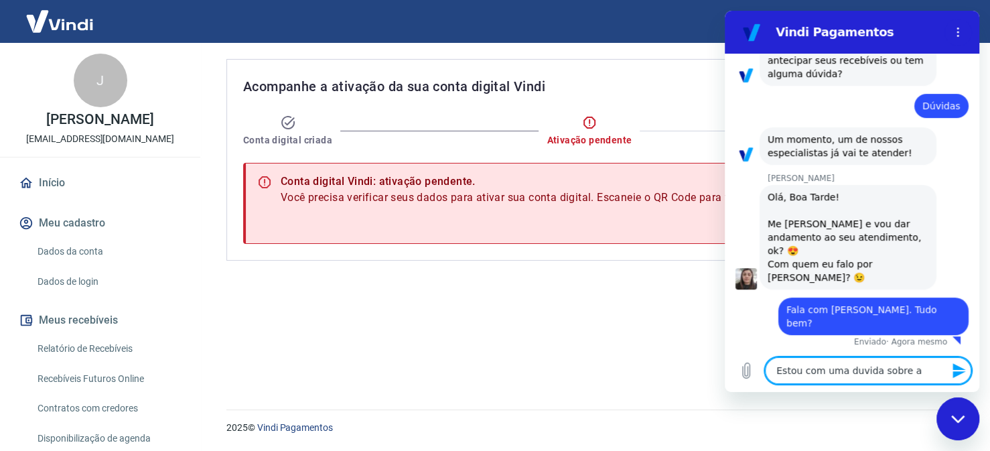
type textarea "x"
type textarea "Estou com uma duvida sobre ant"
type textarea "x"
type textarea "Estou com uma duvida sobre ante"
type textarea "x"
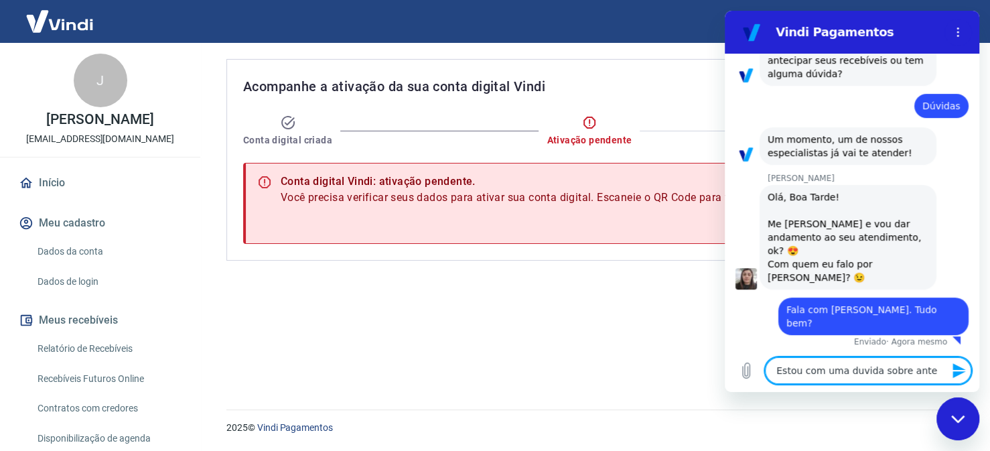
type textarea "Estou com uma duvida sobre antec"
type textarea "x"
type textarea "Estou com uma duvida sobre anteci"
type textarea "x"
type textarea "Estou com uma duvida sobre antecip"
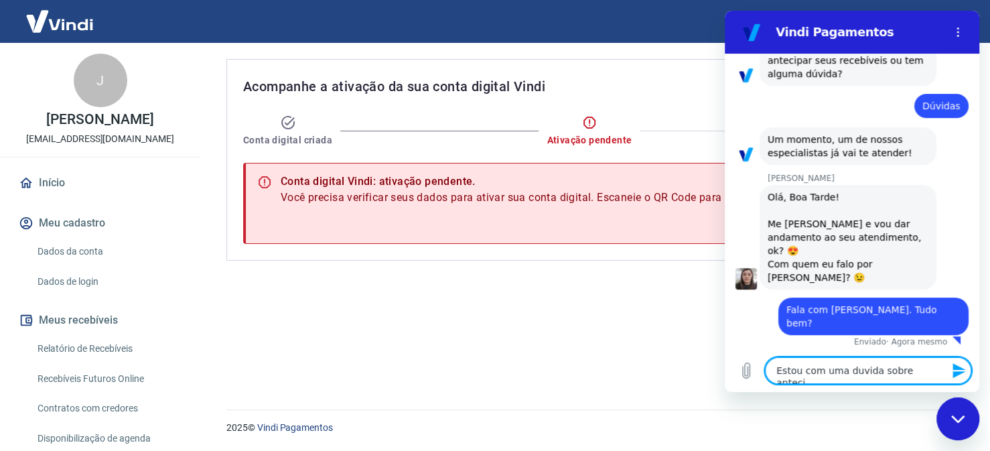
type textarea "x"
type textarea "Estou com uma duvida sobre antecipç"
type textarea "x"
type textarea "Estou com uma duvida sobre antecipça"
type textarea "x"
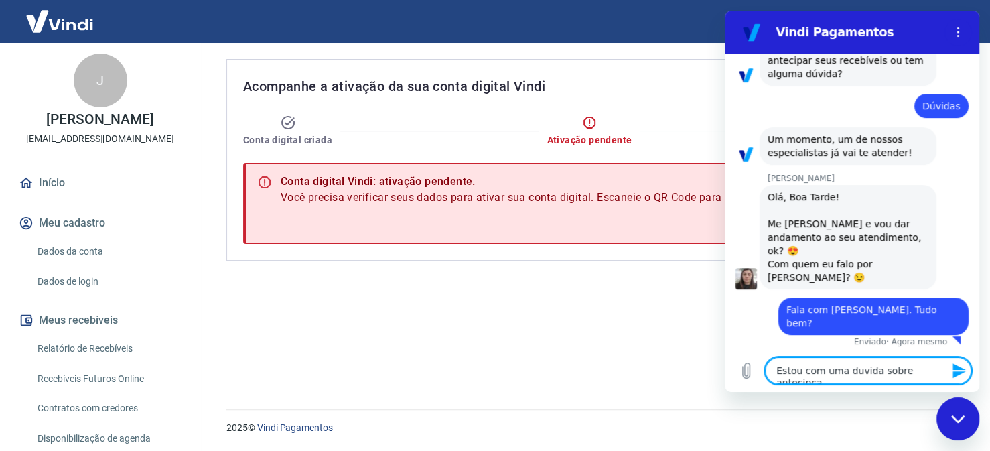
type textarea "Estou com uma duvida sobre antecipç"
type textarea "x"
type textarea "Estou com uma duvida sobre antecip"
type textarea "x"
type textarea "Estou com uma duvida sobre antecipa"
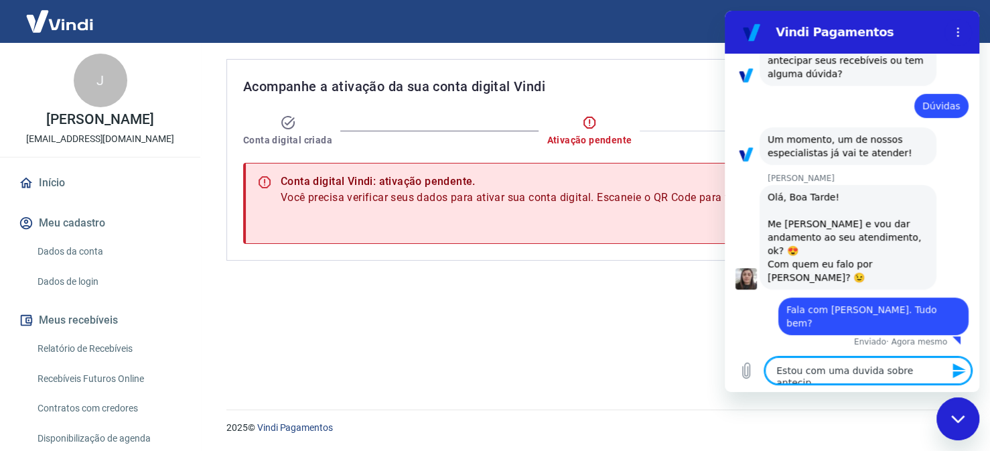
type textarea "x"
type textarea "Estou com uma duvida sobre antecip"
type textarea "x"
type textarea "Estou com uma duvida sobre anteci"
type textarea "x"
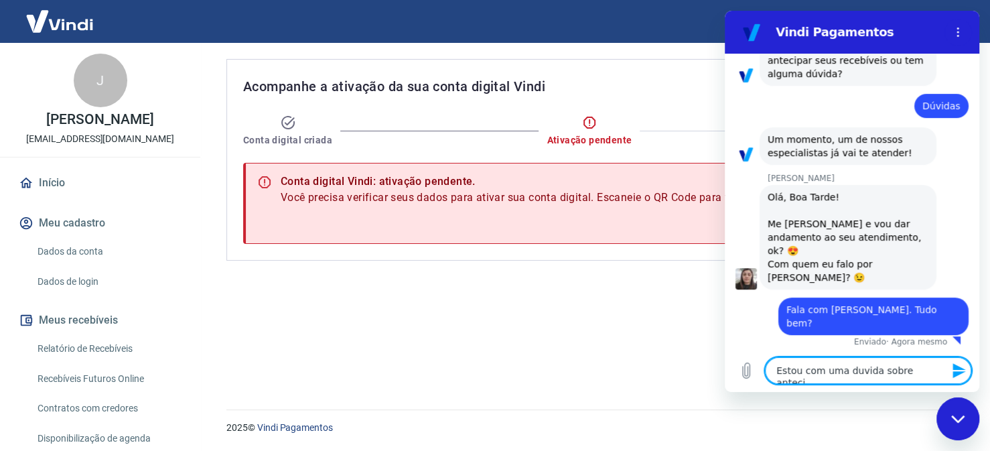
type textarea "Estou com uma duvida sobre antec"
type textarea "x"
type textarea "Estou com uma duvida sobre ante"
type textarea "x"
type textarea "Estou com uma duvida sobre ant"
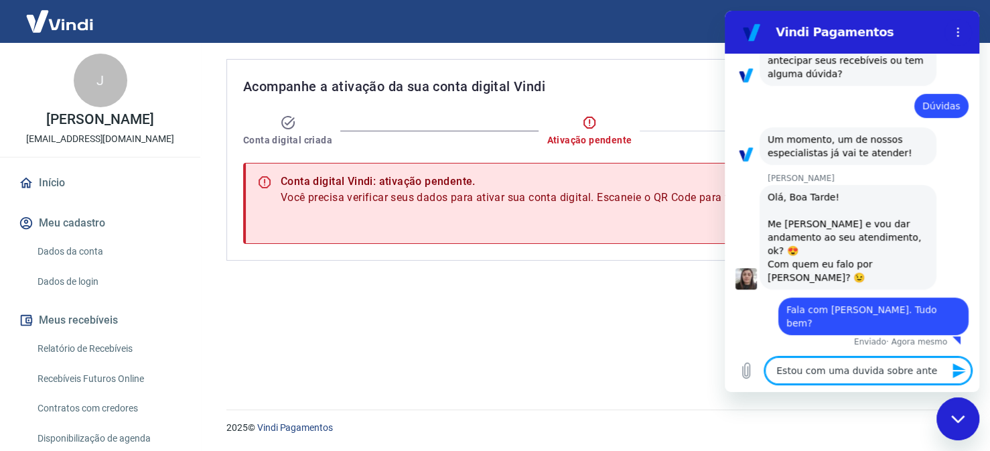
type textarea "x"
type textarea "Estou com uma duvida sobre an"
type textarea "x"
type textarea "Estou com uma duvida sobre a"
type textarea "x"
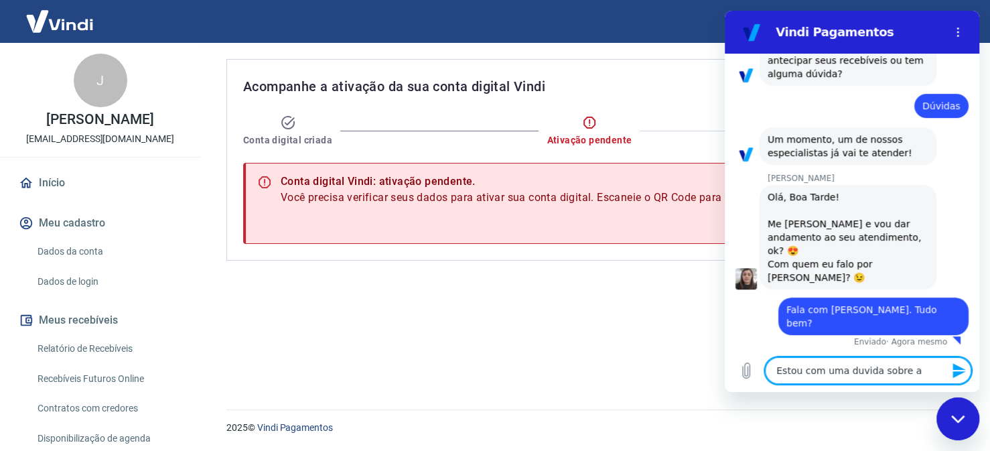
type textarea "Estou com uma duvida sobre"
type textarea "x"
type textarea "Estou com uma duvida sobre v"
type textarea "x"
type textarea "Estou com uma duvida sobre va"
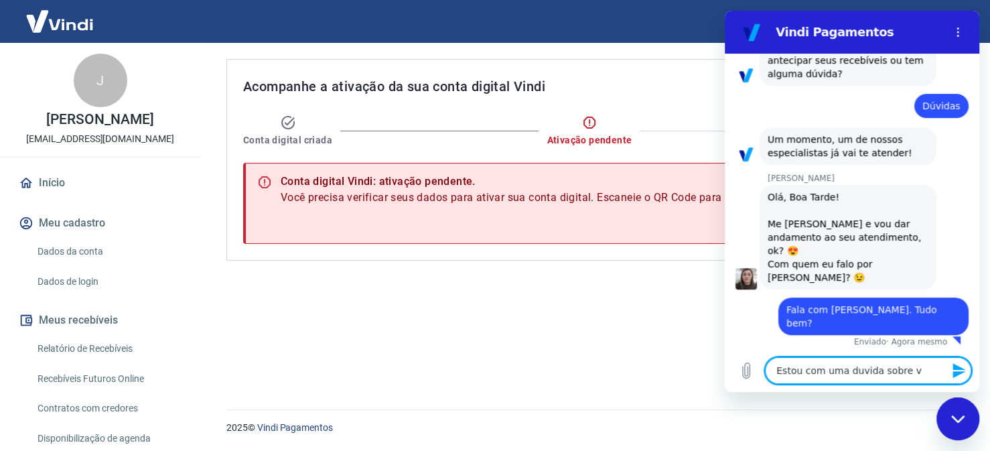
type textarea "x"
type textarea "Estou com uma duvida sobre v"
type textarea "x"
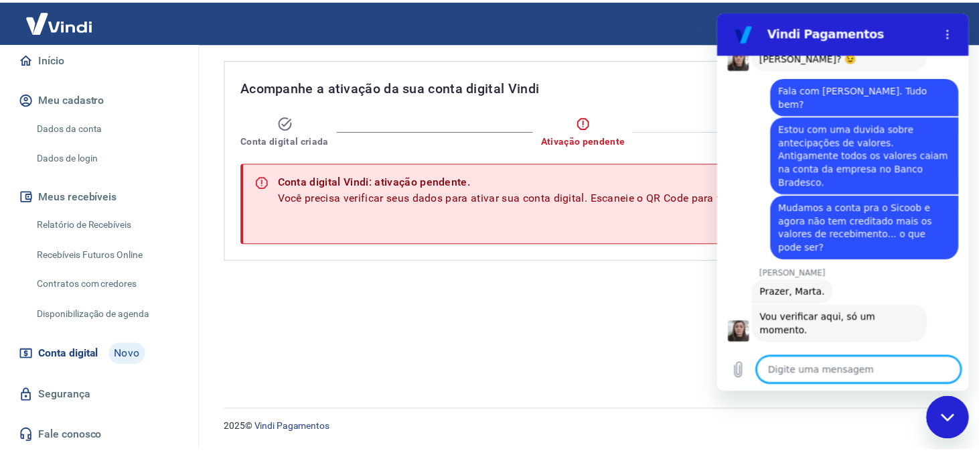
scroll to position [137, 0]
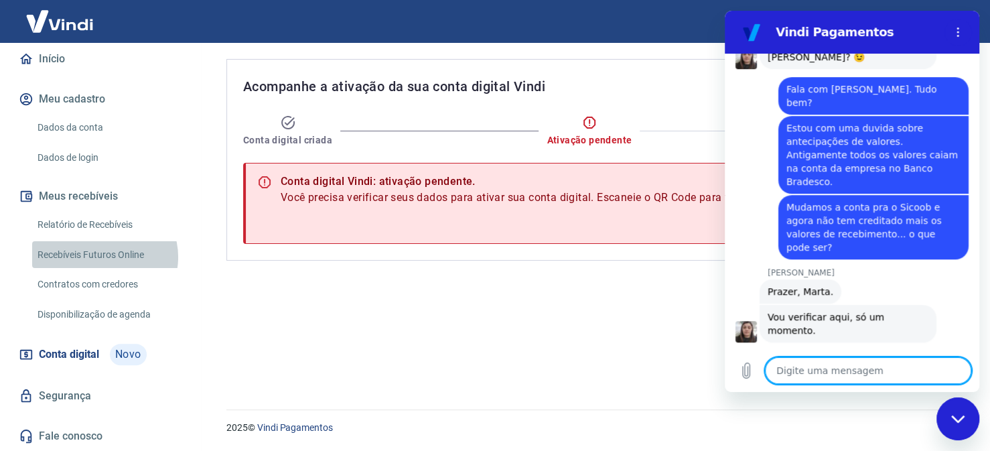
click at [104, 257] on link "Recebíveis Futuros Online" at bounding box center [108, 254] width 152 height 27
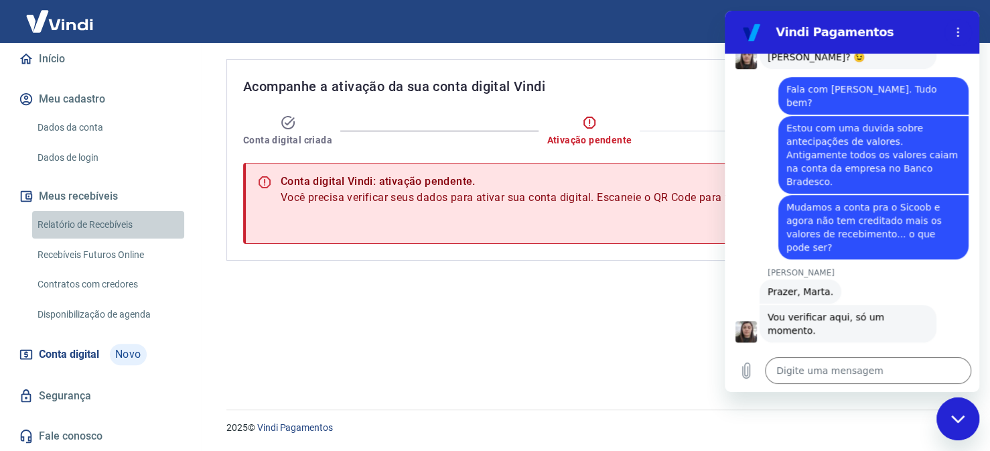
click at [121, 229] on link "Relatório de Recebíveis" at bounding box center [108, 224] width 152 height 27
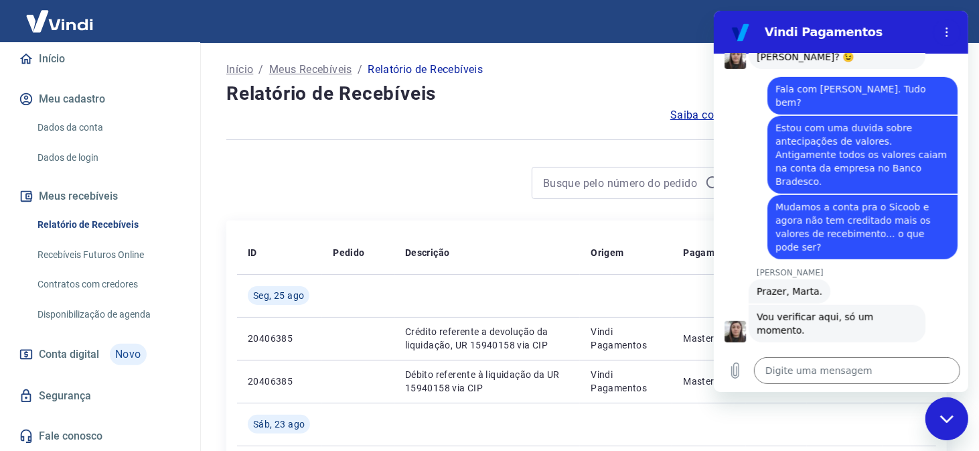
click at [124, 254] on link "Recebíveis Futuros Online" at bounding box center [108, 254] width 152 height 27
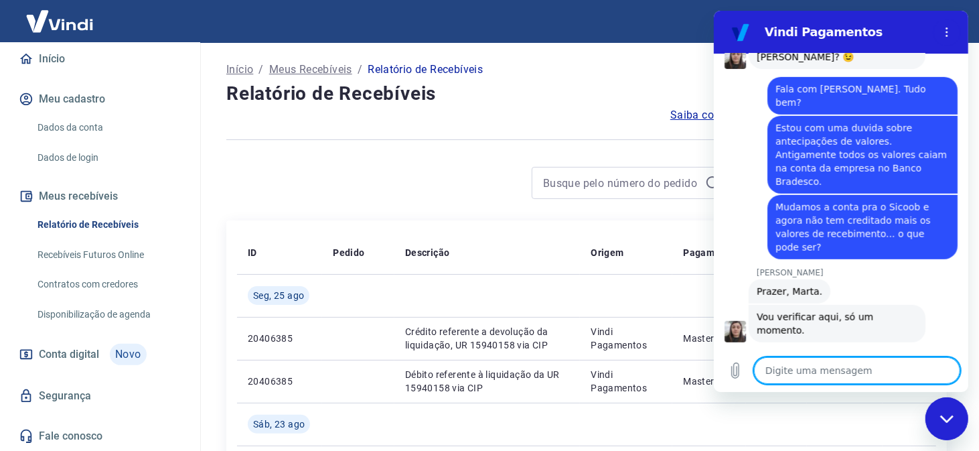
scroll to position [589, 0]
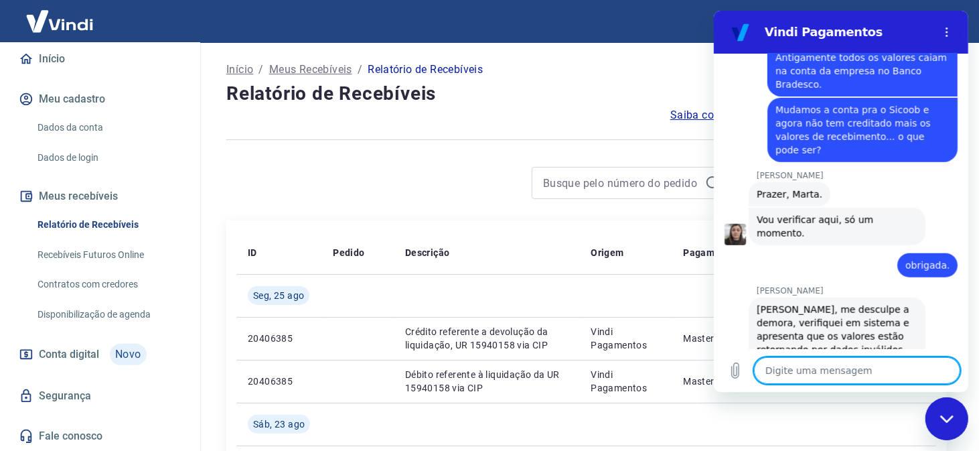
click at [799, 366] on textarea at bounding box center [856, 370] width 206 height 27
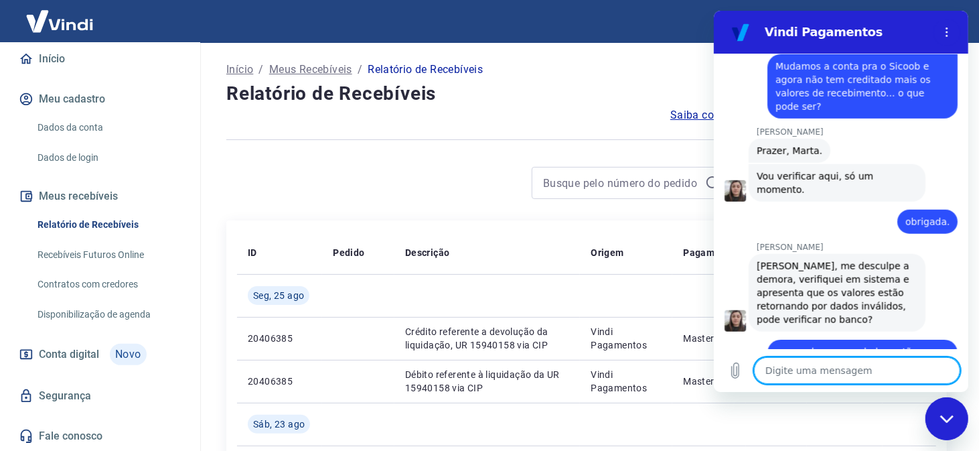
scroll to position [635, 0]
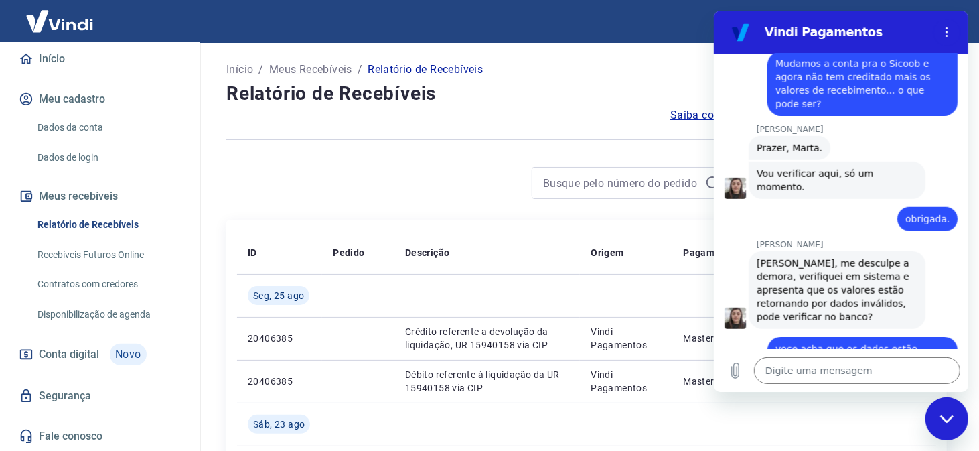
click at [77, 126] on link "Dados da conta" at bounding box center [108, 127] width 152 height 27
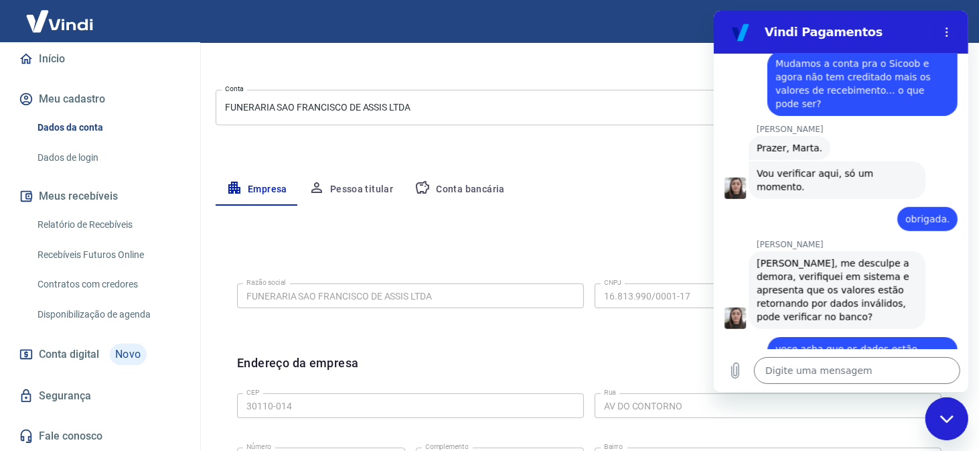
scroll to position [201, 0]
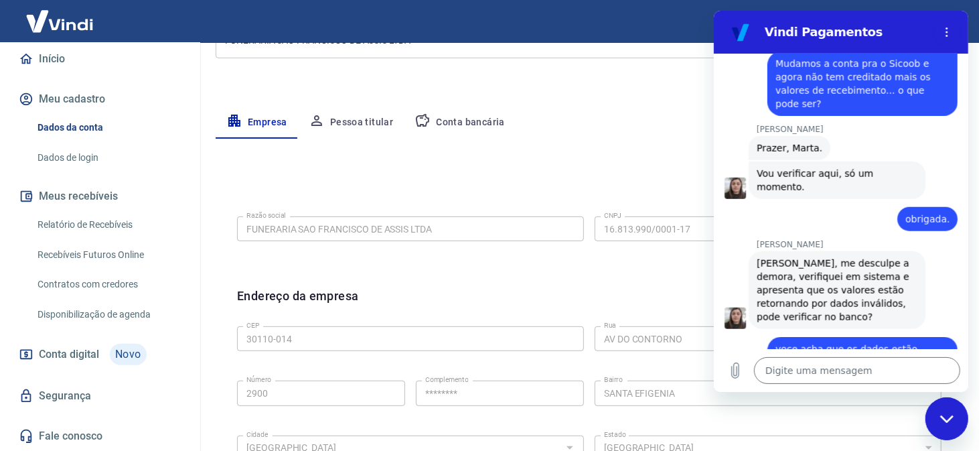
click at [491, 119] on button "Conta bancária" at bounding box center [460, 122] width 112 height 32
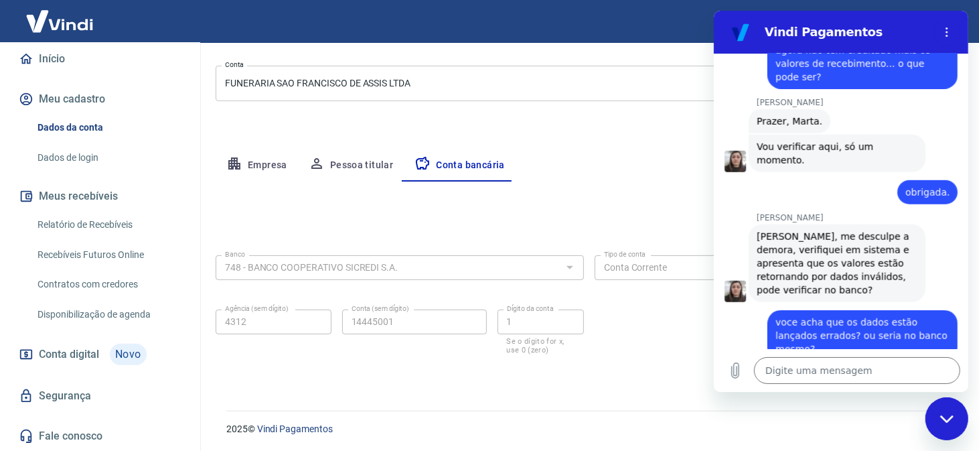
scroll to position [660, 0]
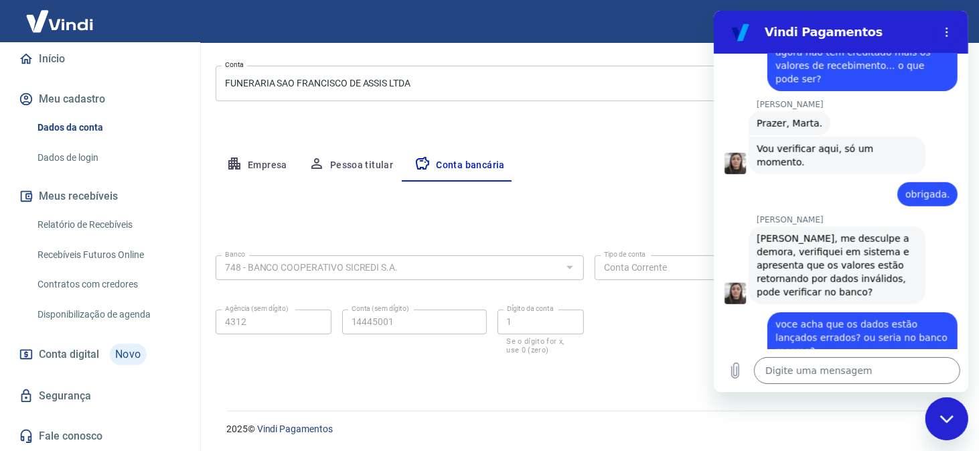
click at [569, 265] on div at bounding box center [568, 267] width 17 height 19
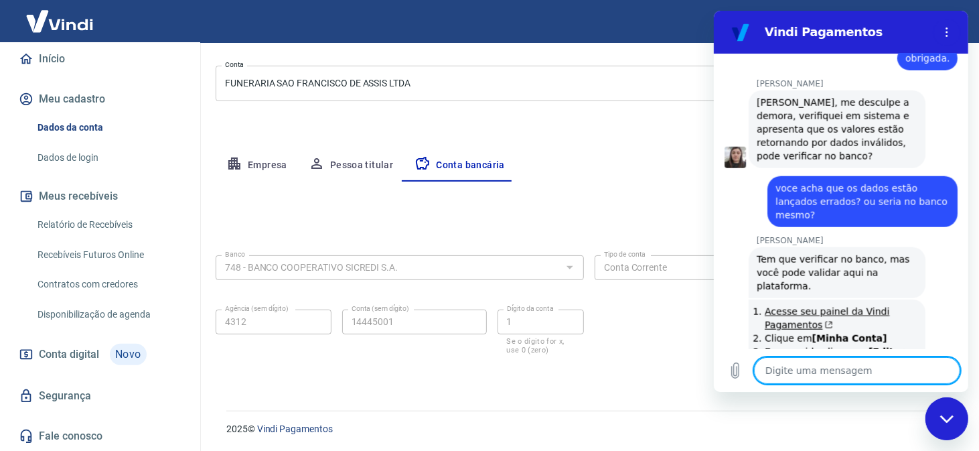
scroll to position [799, 0]
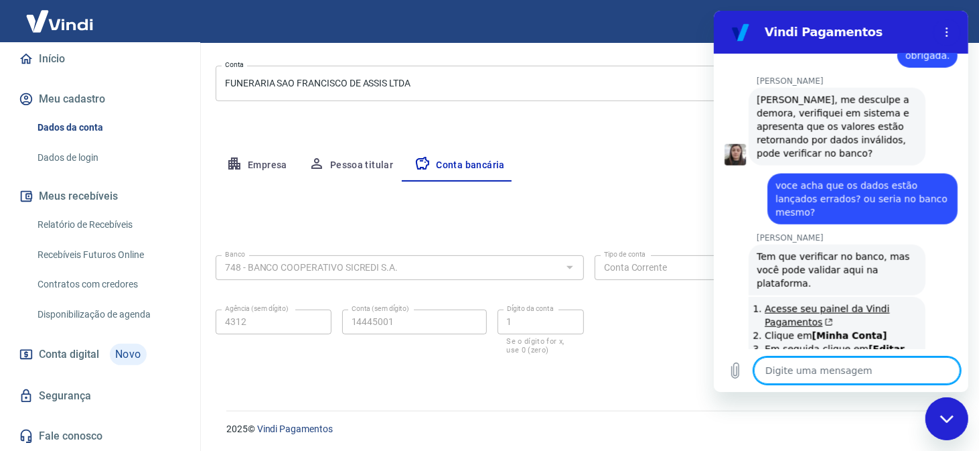
click at [813, 372] on textarea at bounding box center [856, 370] width 206 height 27
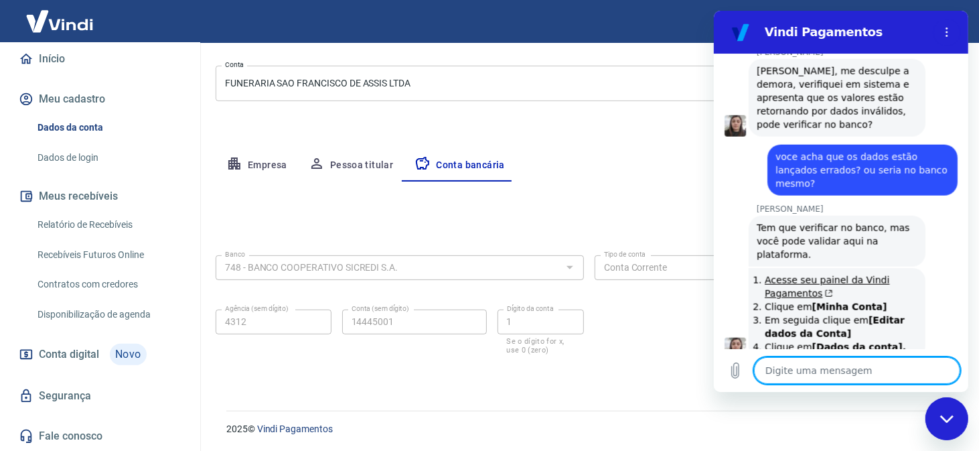
scroll to position [830, 0]
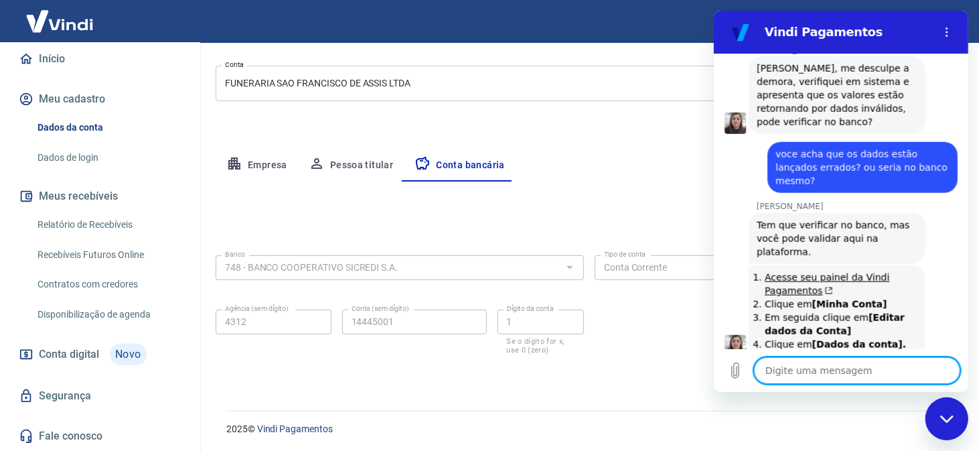
click at [486, 398] on div "2025 © Vindi Pagamentos" at bounding box center [586, 423] width 753 height 58
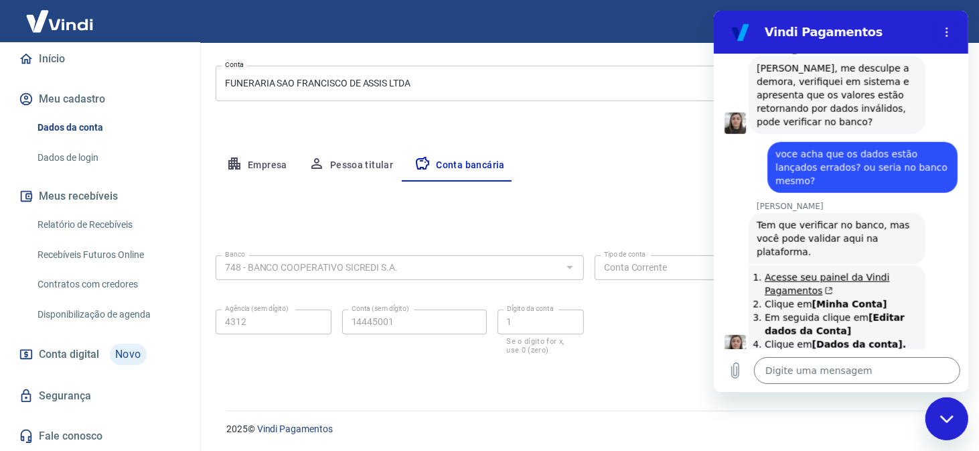
click at [446, 354] on div "Agência (sem dígito) 4312 Agência (sem dígito) Conta (sem dígito) 14445001 Cont…" at bounding box center [400, 330] width 368 height 53
click at [941, 419] on icon "Fechar janela de mensagens" at bounding box center [946, 418] width 14 height 9
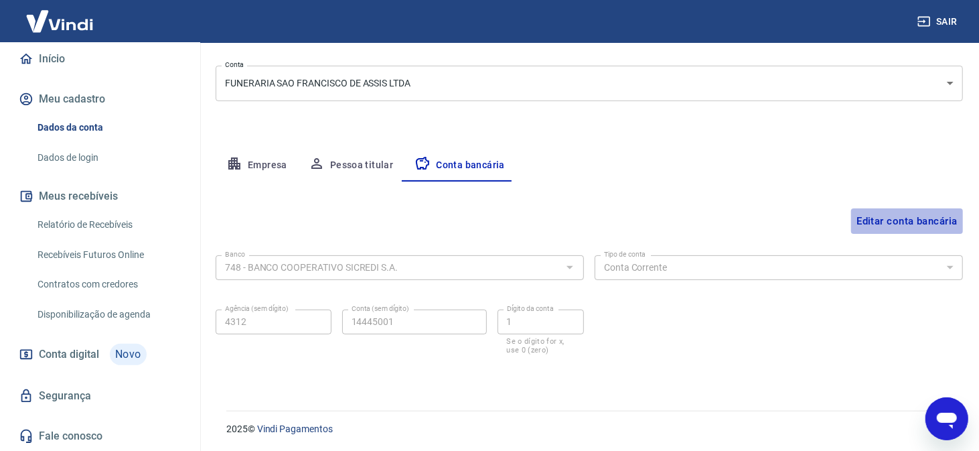
click at [923, 217] on button "Editar conta bancária" at bounding box center [907, 220] width 112 height 25
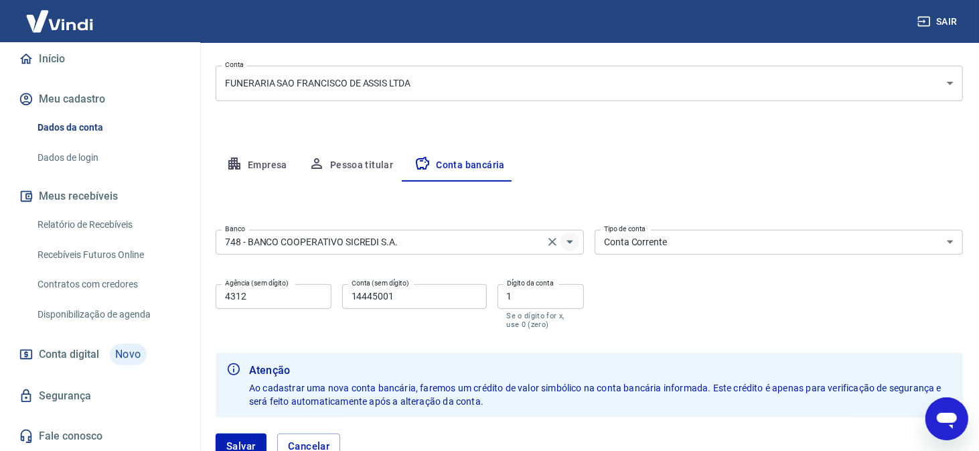
click at [568, 242] on icon "Abrir" at bounding box center [570, 242] width 16 height 16
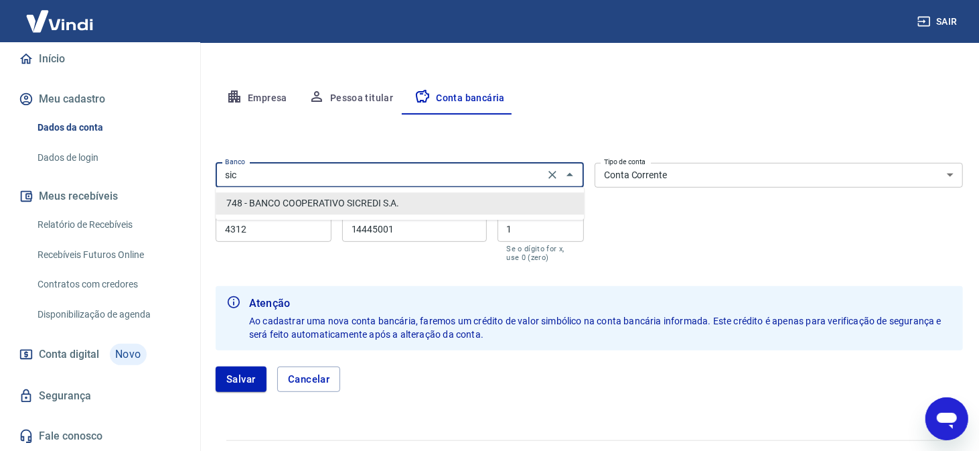
scroll to position [0, 0]
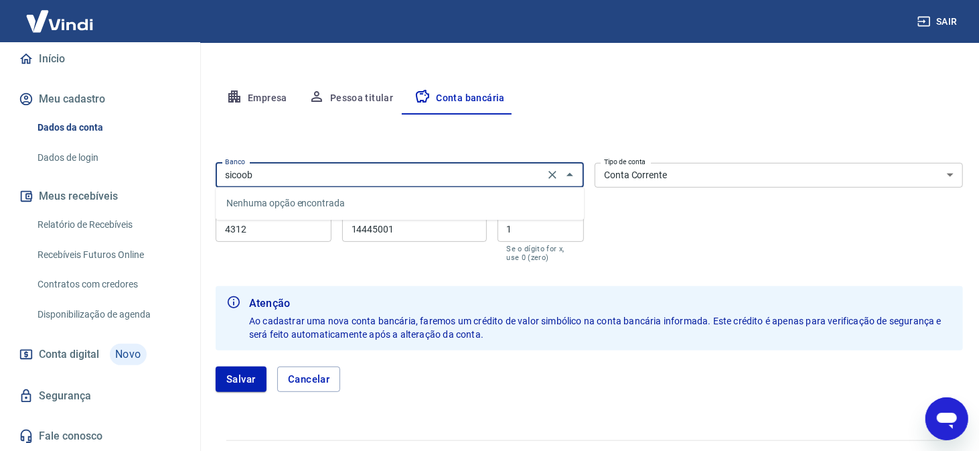
click at [270, 177] on input "sicoob" at bounding box center [380, 175] width 321 height 17
click at [569, 174] on icon "Fechar" at bounding box center [569, 174] width 7 height 3
click at [554, 173] on icon "Clear" at bounding box center [552, 174] width 13 height 13
click at [351, 169] on input "Banco" at bounding box center [389, 175] width 338 height 17
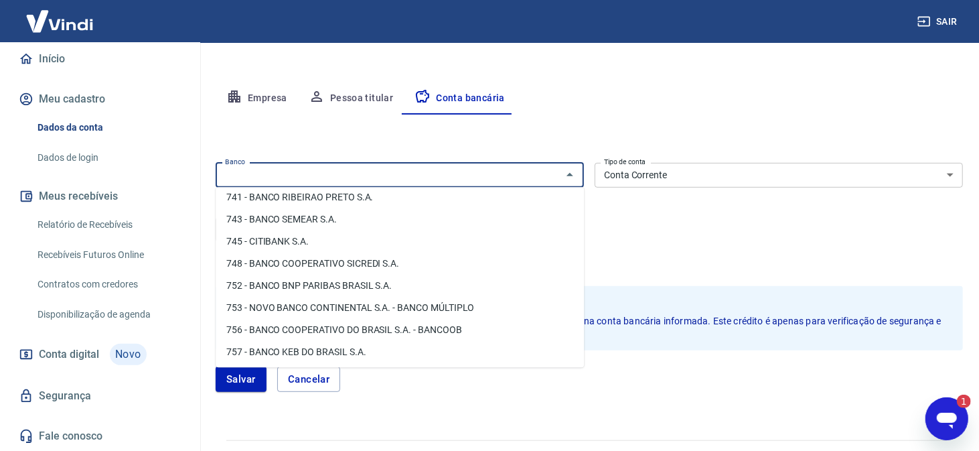
click at [447, 332] on li "756 - BANCO COOPERATIVO DO BRASIL S.A. - BANCOOB" at bounding box center [400, 330] width 368 height 22
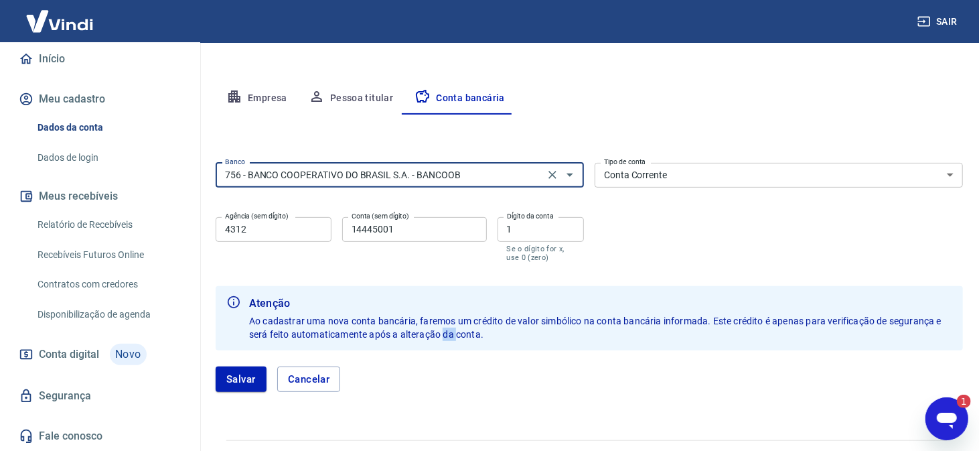
click at [447, 332] on span "Ao cadastrar uma nova conta bancária, faremos um crédito de valor simbólico na …" at bounding box center [596, 327] width 694 height 24
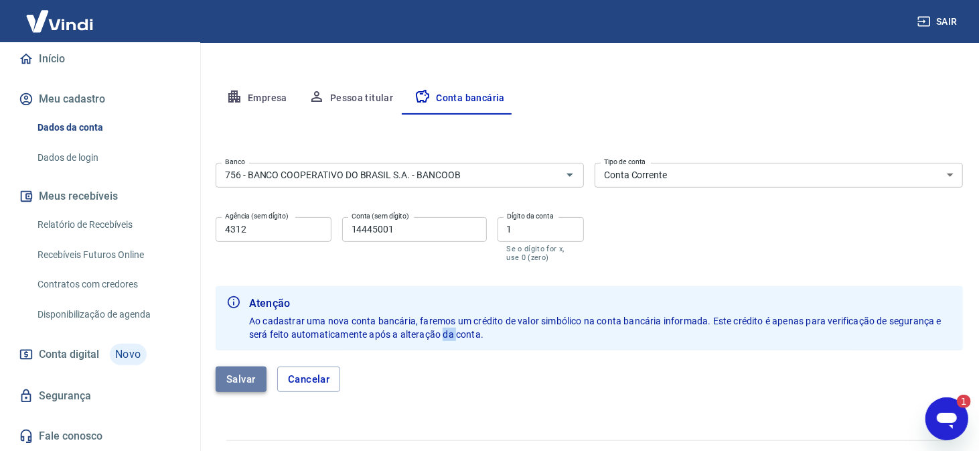
click at [244, 376] on button "Salvar" at bounding box center [241, 378] width 51 height 25
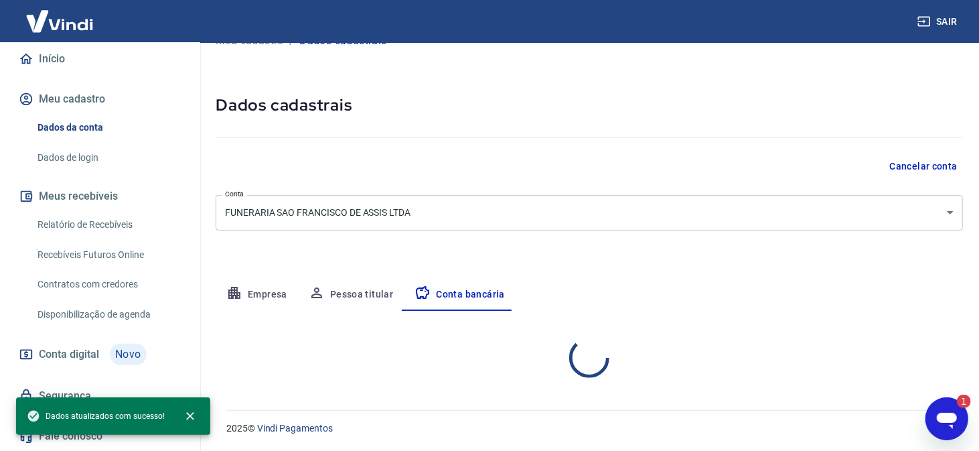
scroll to position [158, 0]
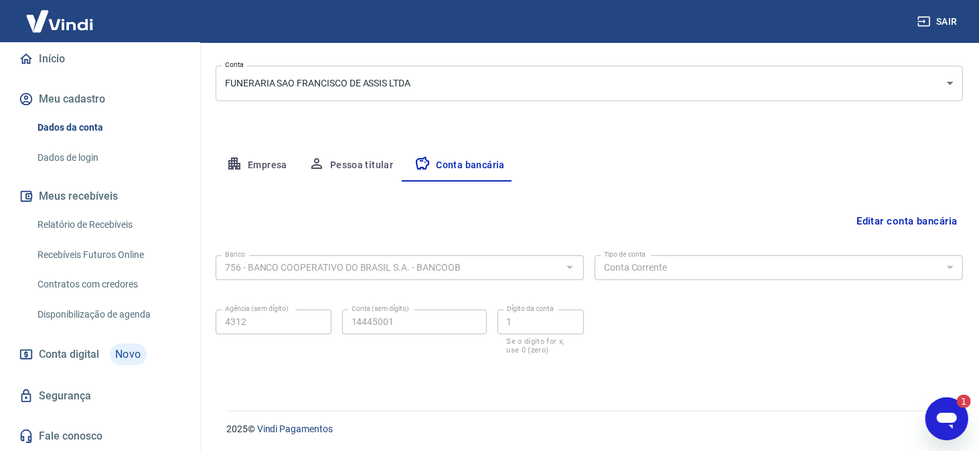
click at [946, 414] on icon "Abrir janela de mensagens, 1 mensagem não lida" at bounding box center [946, 420] width 20 height 16
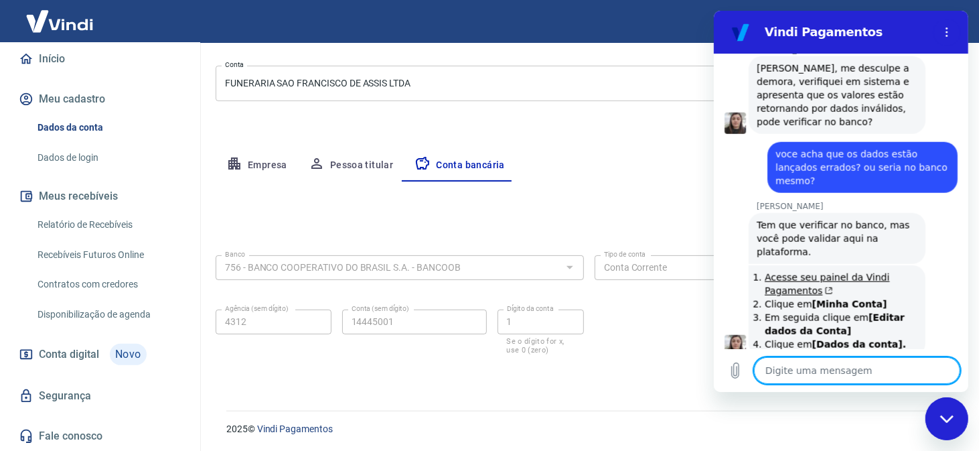
scroll to position [910, 0]
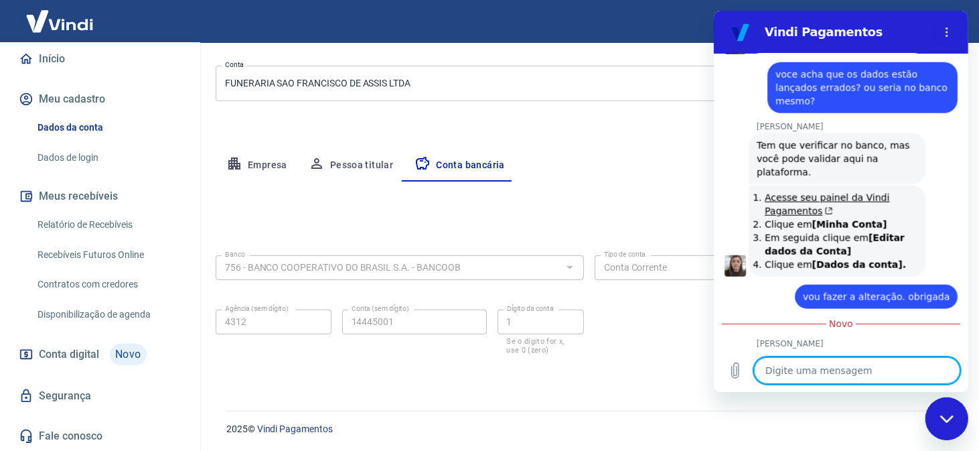
click at [793, 366] on textarea at bounding box center [856, 370] width 206 height 27
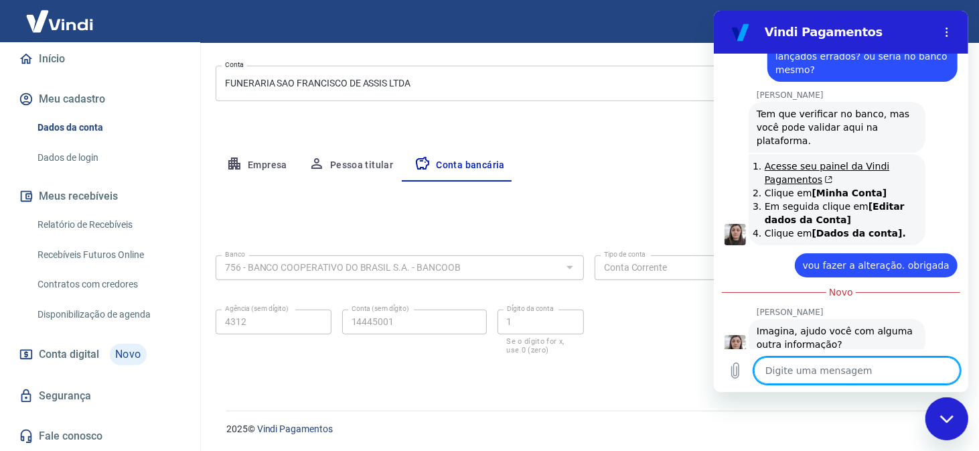
scroll to position [674, 0]
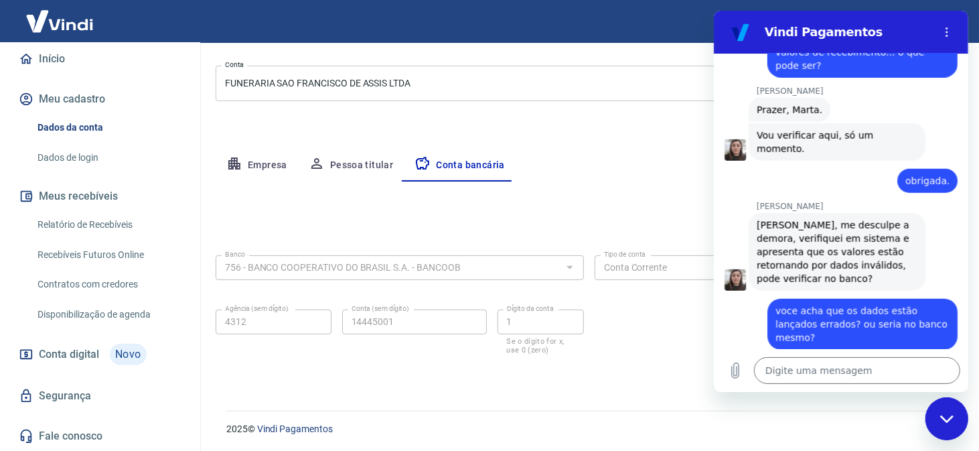
click at [109, 254] on link "Recebíveis Futuros Online" at bounding box center [108, 254] width 152 height 27
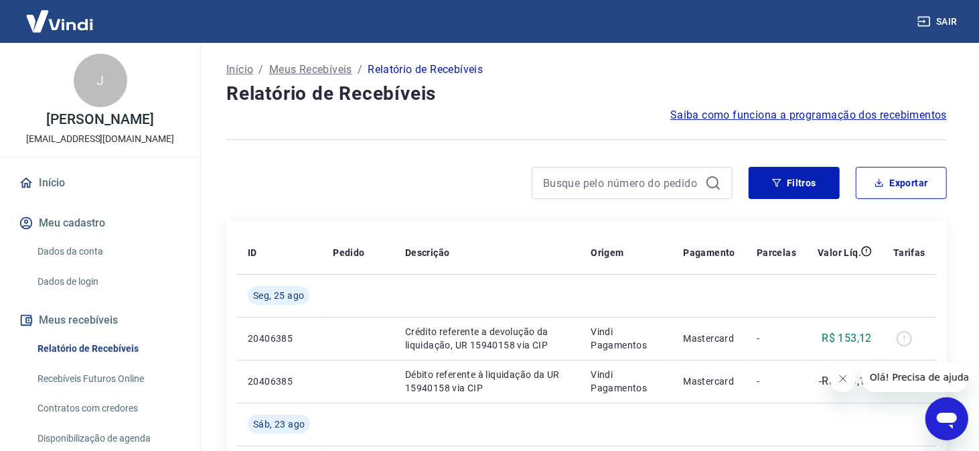
click at [949, 424] on icon "Abrir janela de mensagens" at bounding box center [946, 418] width 24 height 24
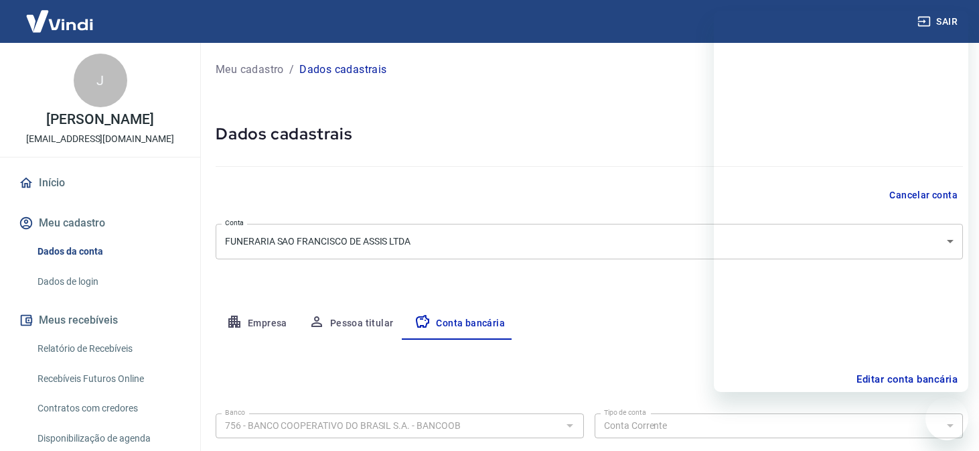
select select "1"
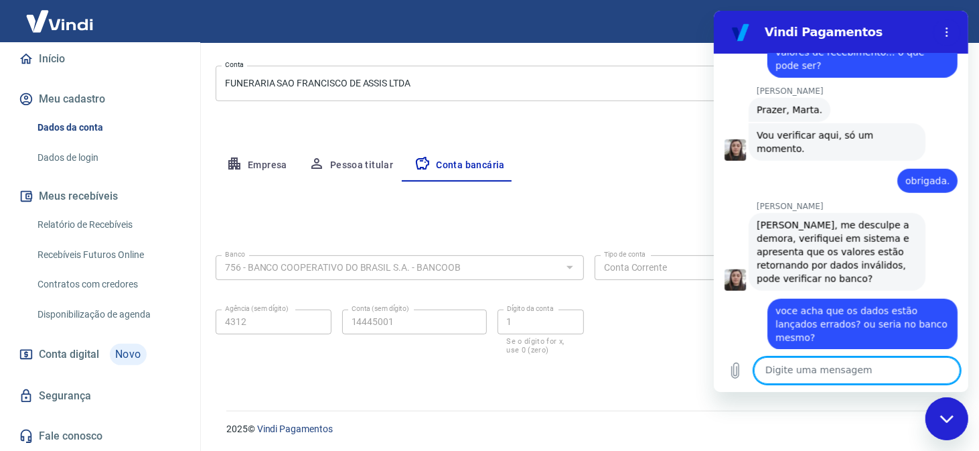
scroll to position [700, 0]
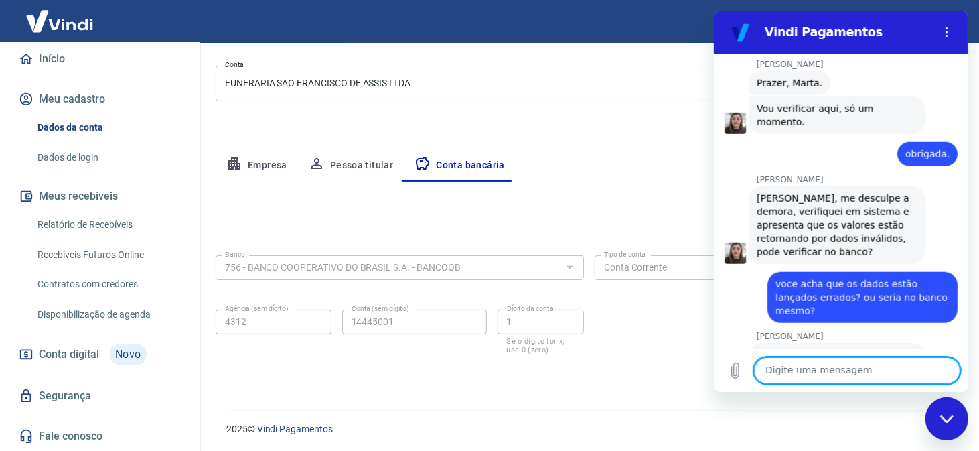
click at [805, 370] on textarea at bounding box center [856, 370] width 206 height 27
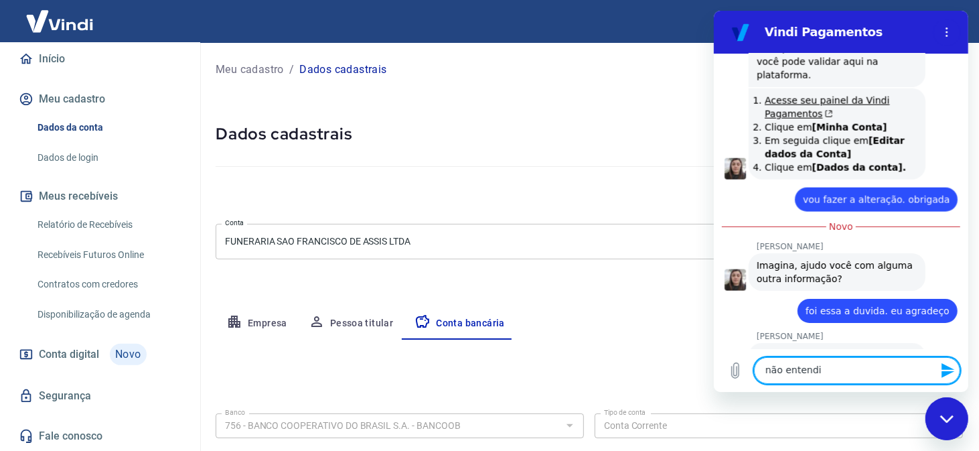
scroll to position [1342, 0]
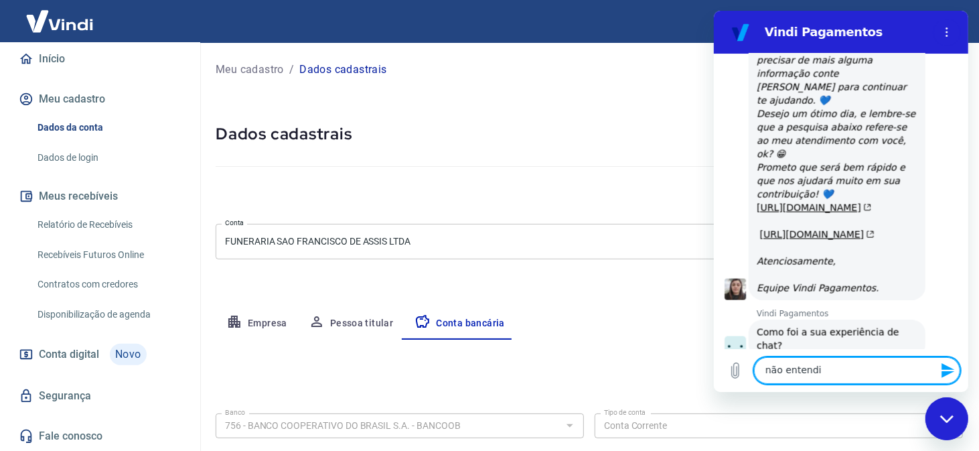
type textarea "não entendi"
click at [853, 375] on button "Boa 👍" at bounding box center [864, 394] width 54 height 39
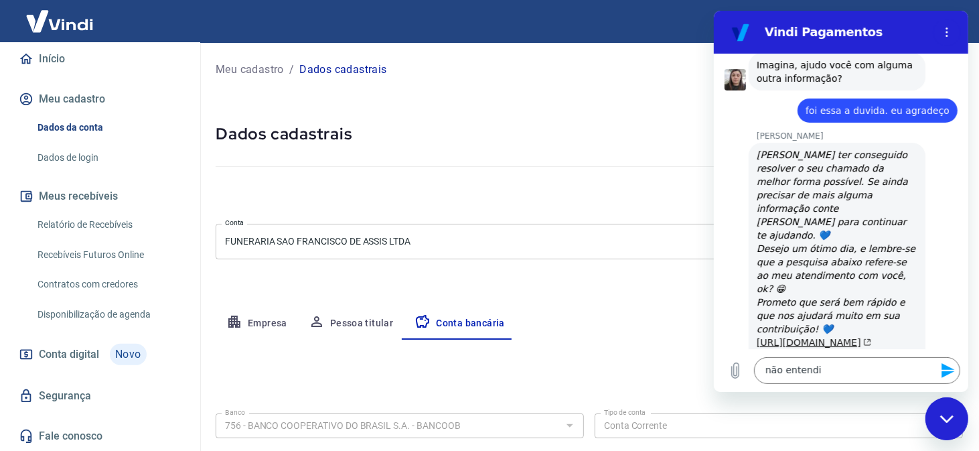
scroll to position [1475, 0]
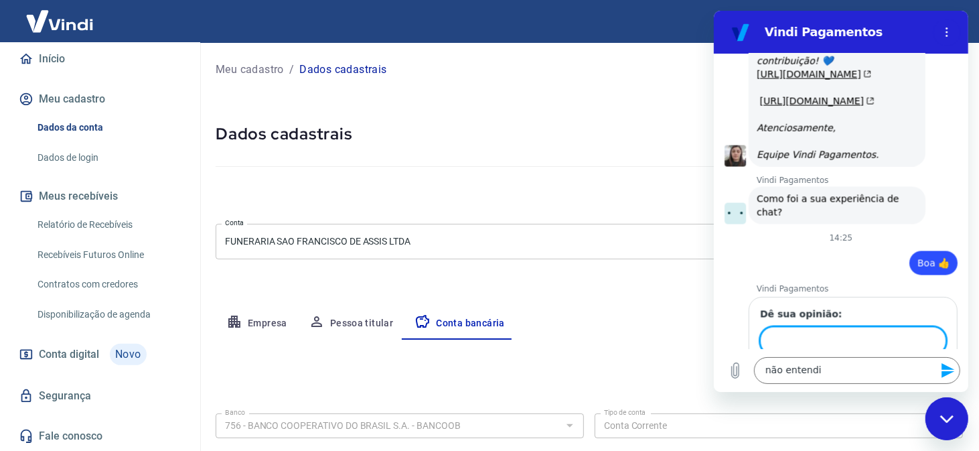
click at [951, 414] on icon "Fechar janela de mensagens" at bounding box center [946, 418] width 14 height 9
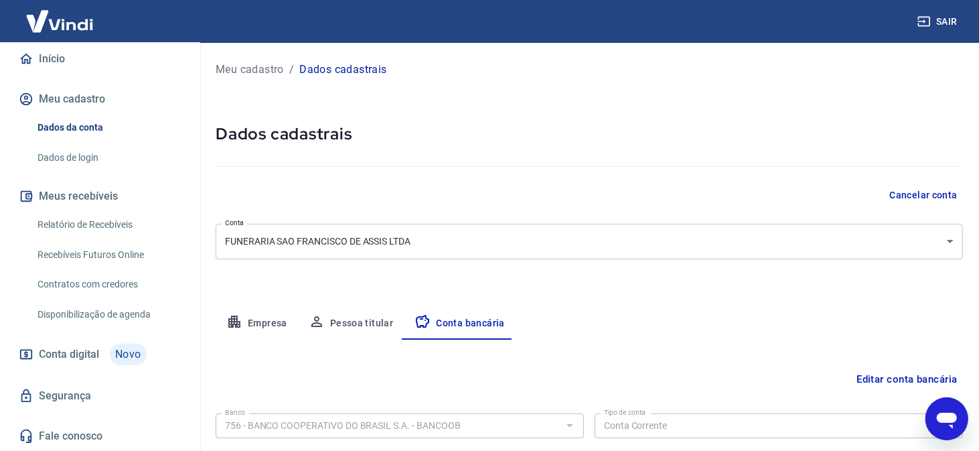
click at [947, 414] on icon "Abrir janela de mensagens" at bounding box center [946, 420] width 20 height 16
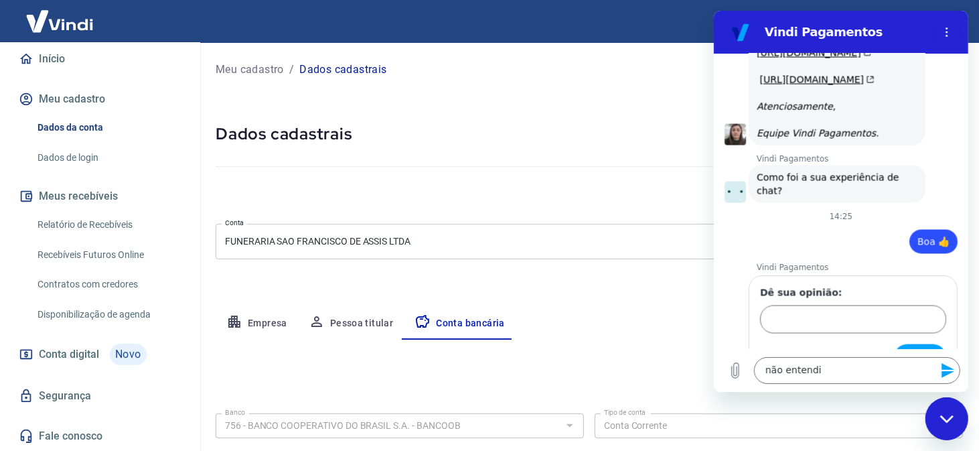
scroll to position [1454, 0]
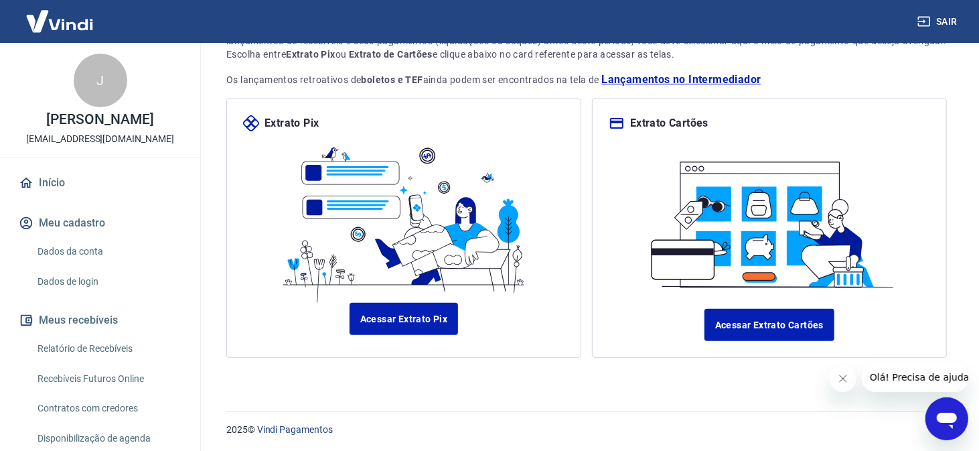
scroll to position [137, 0]
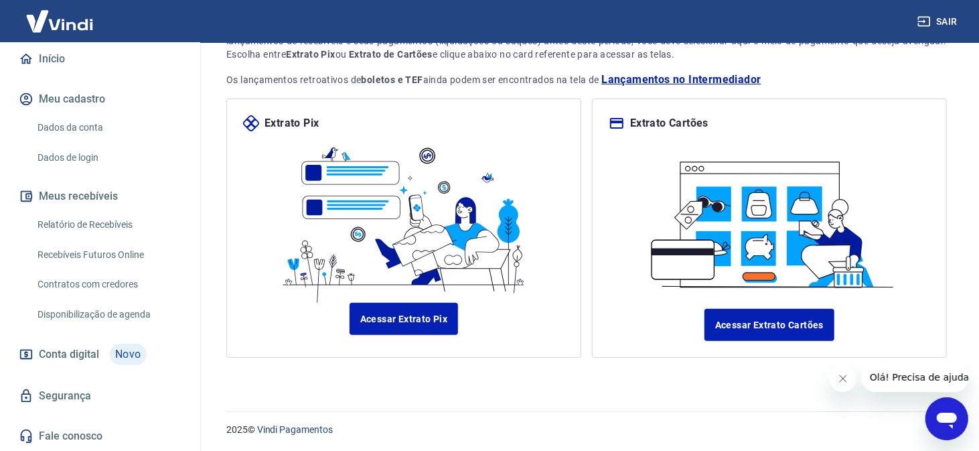
click at [935, 409] on icon "Abrir janela de mensagens" at bounding box center [946, 418] width 24 height 24
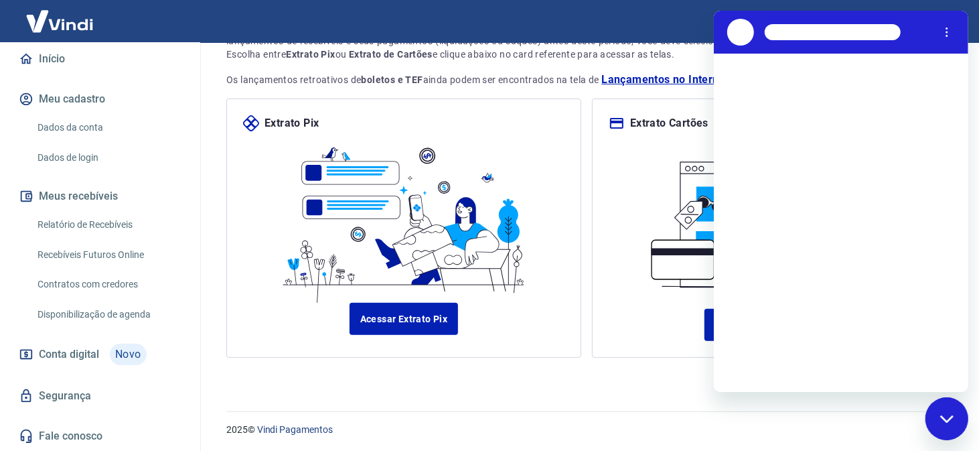
scroll to position [0, 0]
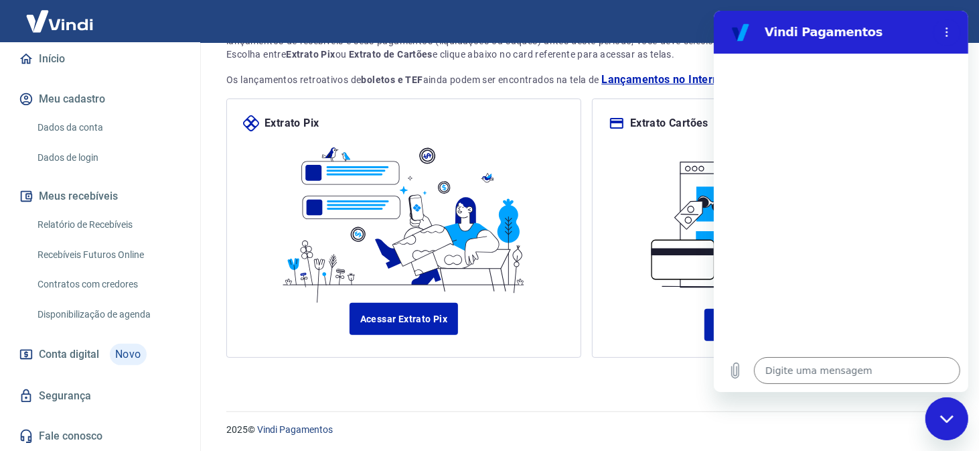
click at [134, 251] on link "Recebíveis Futuros Online" at bounding box center [108, 254] width 152 height 27
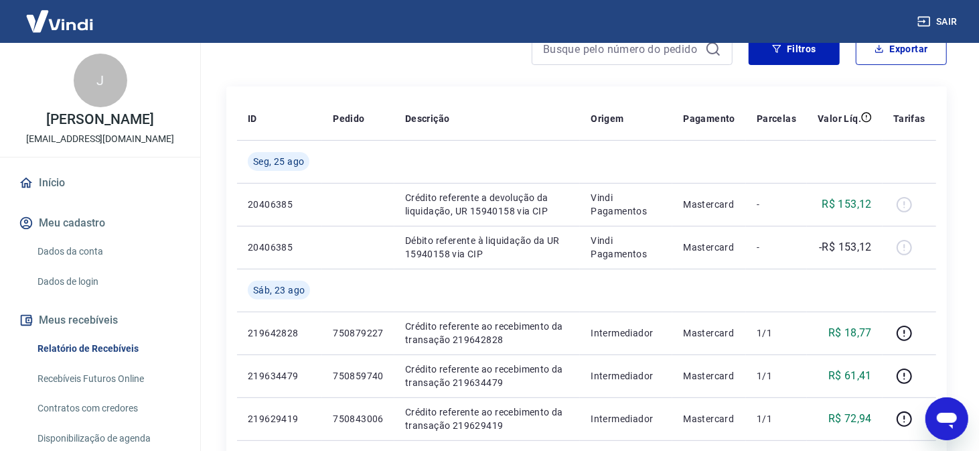
click at [949, 415] on icon "Abrir janela de mensagens" at bounding box center [946, 420] width 20 height 16
